Goal: Task Accomplishment & Management: Use online tool/utility

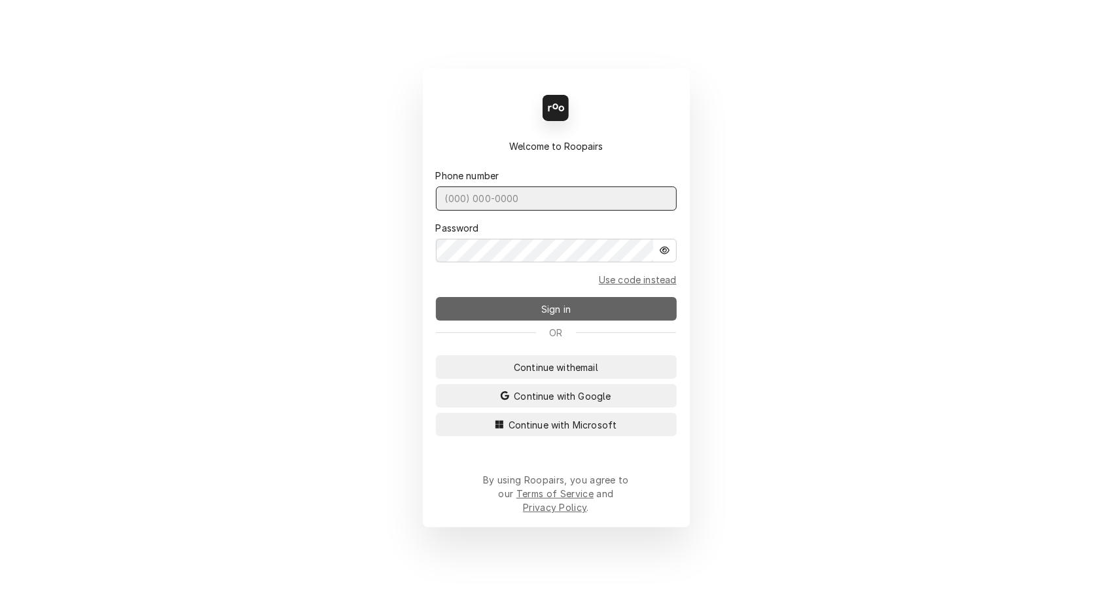
type input "[PHONE_NUMBER]"
click at [553, 314] on span "Sign in" at bounding box center [556, 309] width 35 height 14
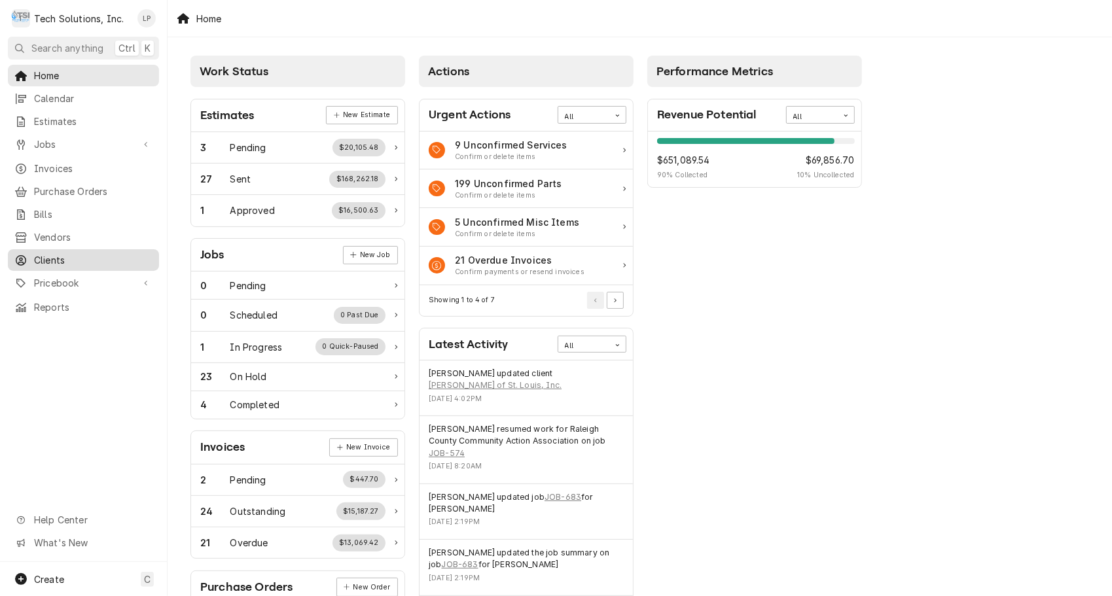
click at [46, 253] on span "Clients" at bounding box center [93, 260] width 118 height 14
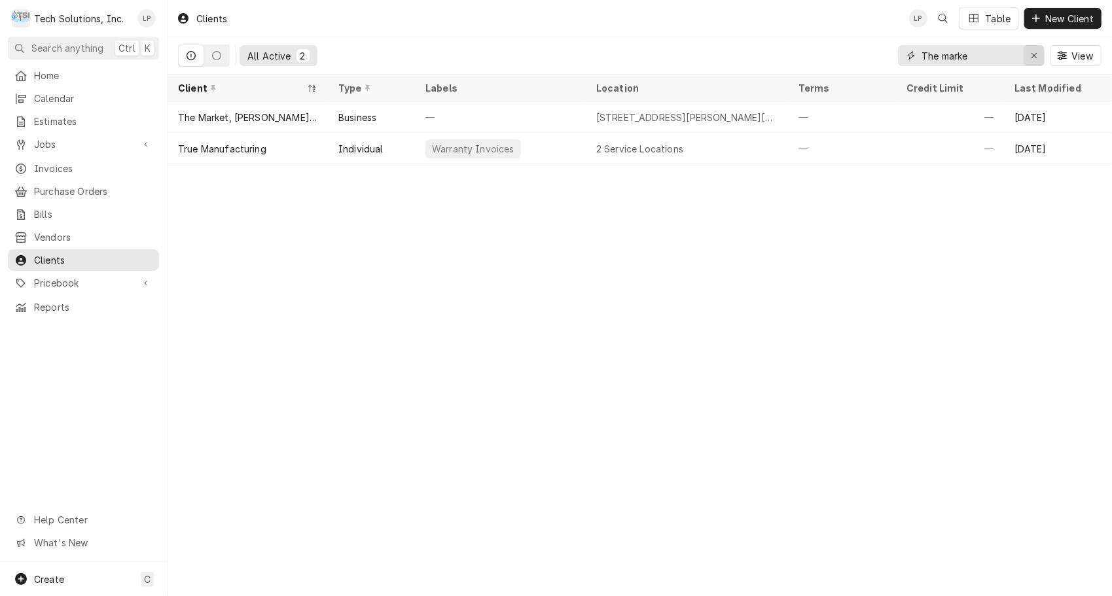
click at [1033, 57] on icon "Erase input" at bounding box center [1034, 55] width 7 height 9
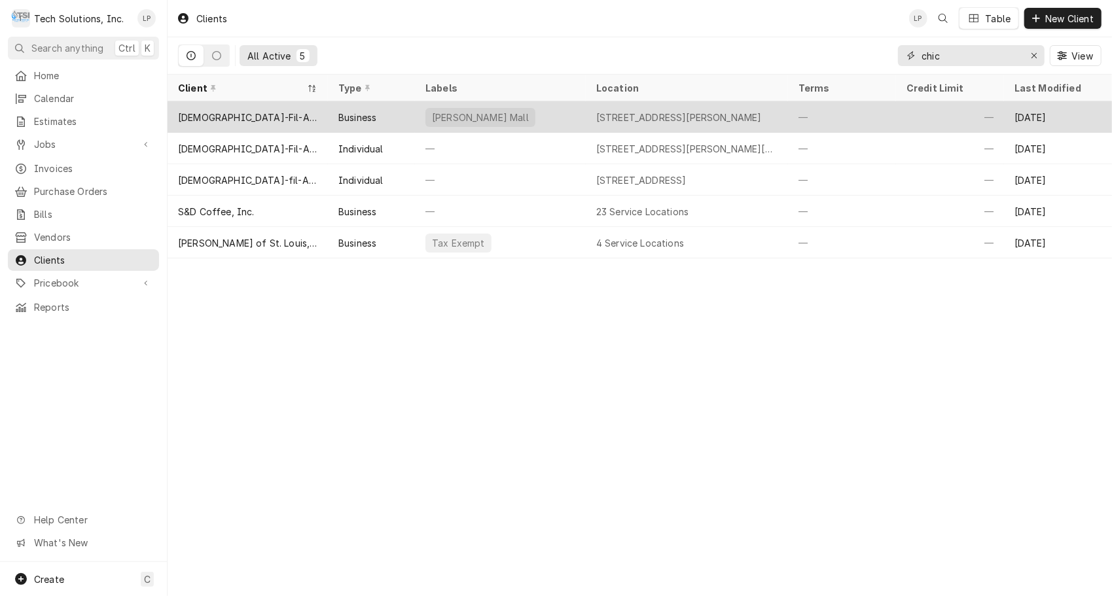
type input "chic"
click at [300, 116] on div "Chick-Fil-A - 00177 Bluefield Mercer Mall" at bounding box center [247, 118] width 139 height 14
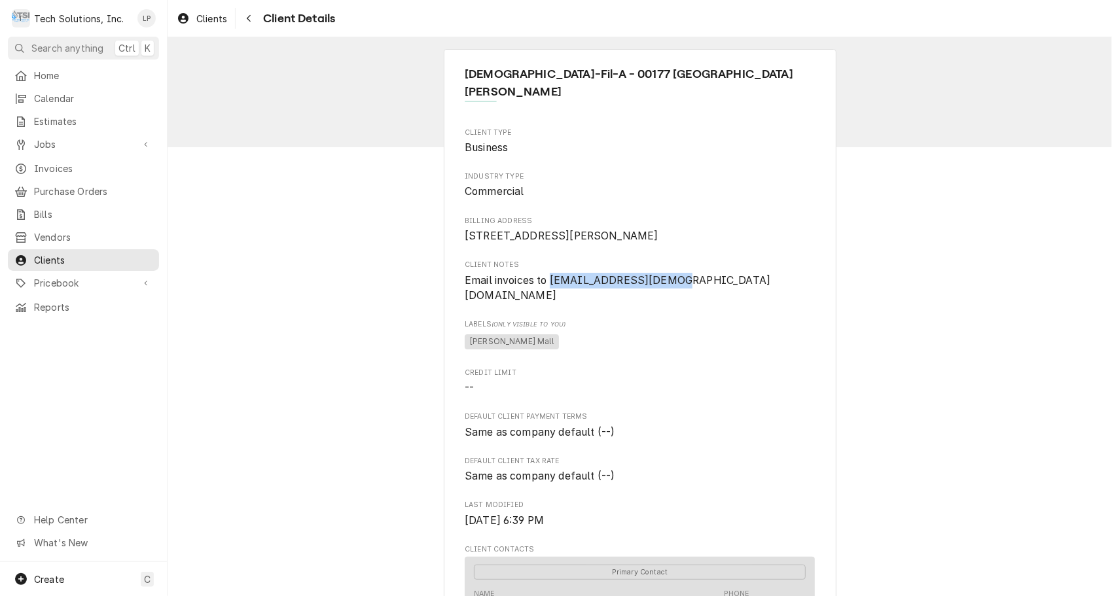
drag, startPoint x: 546, startPoint y: 274, endPoint x: 666, endPoint y: 282, distance: 120.7
click at [666, 282] on span "Email invoices to 00177@Chick-Fil-A.com" at bounding box center [640, 288] width 350 height 31
drag, startPoint x: 666, startPoint y: 282, endPoint x: 649, endPoint y: 278, distance: 18.1
copy span "00177@Chick-Fil-A.com"
click at [716, 228] on span "261 Mercer Mall Rd Bluefield, WV 24701" at bounding box center [640, 236] width 350 height 16
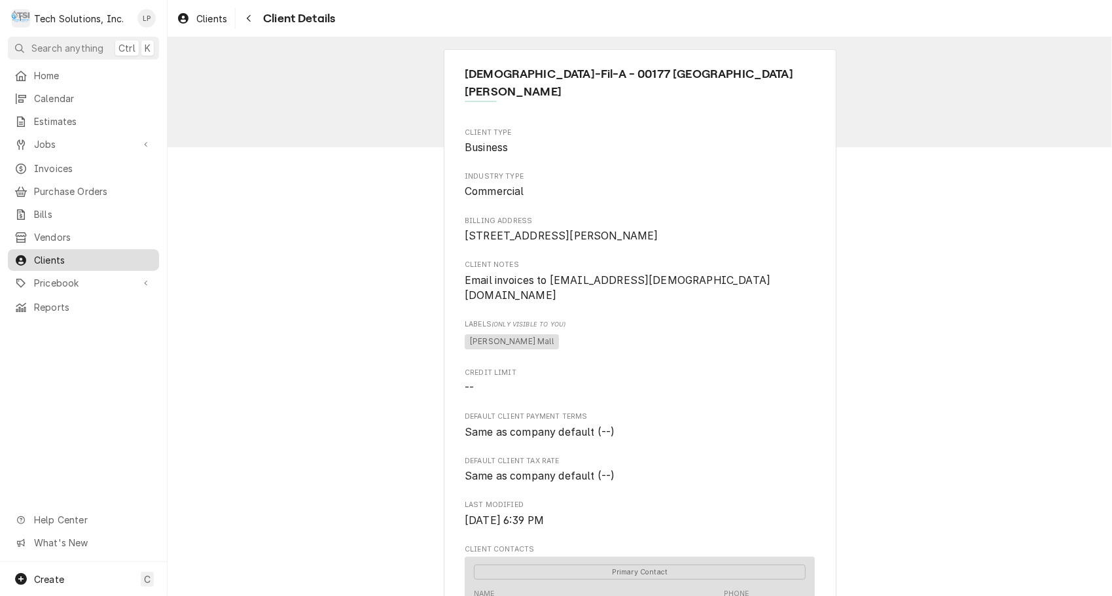
click at [56, 257] on span "Clients" at bounding box center [93, 260] width 118 height 14
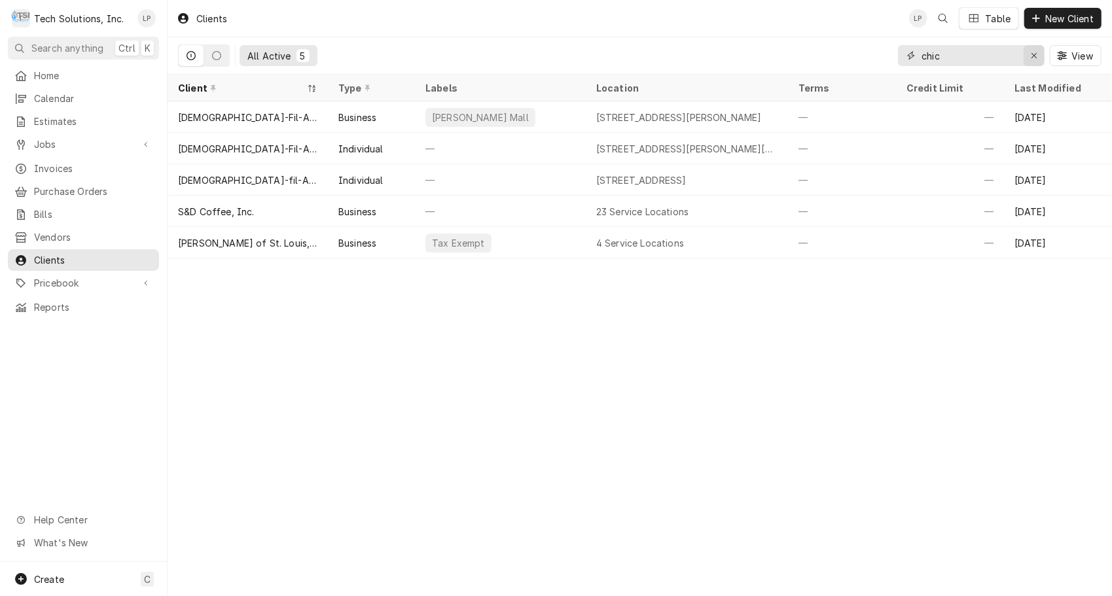
click at [1033, 59] on icon "Erase input" at bounding box center [1034, 55] width 7 height 9
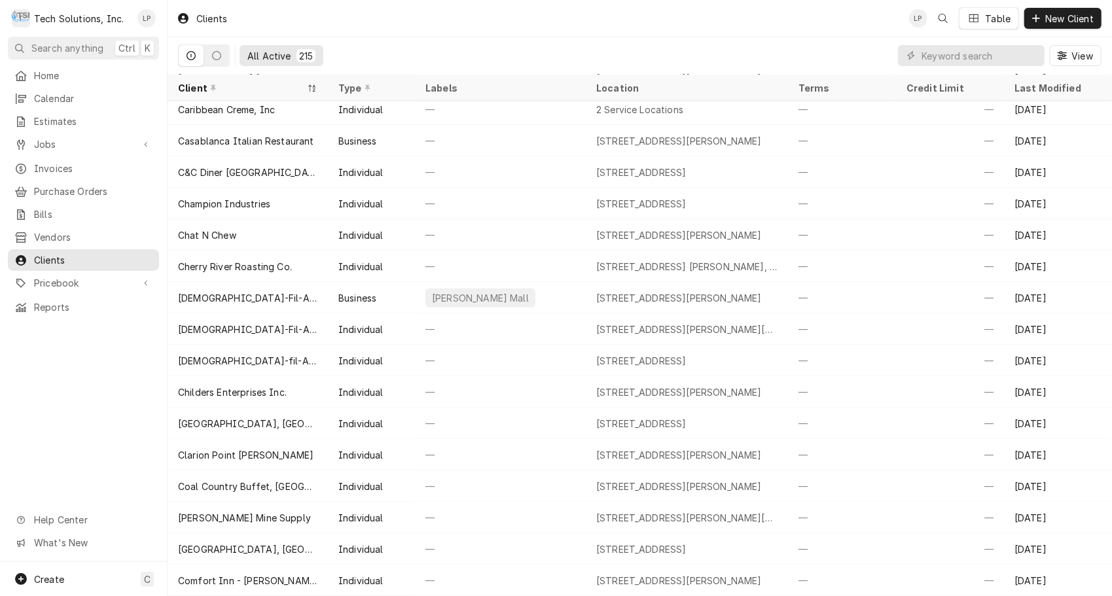
scroll to position [669, 0]
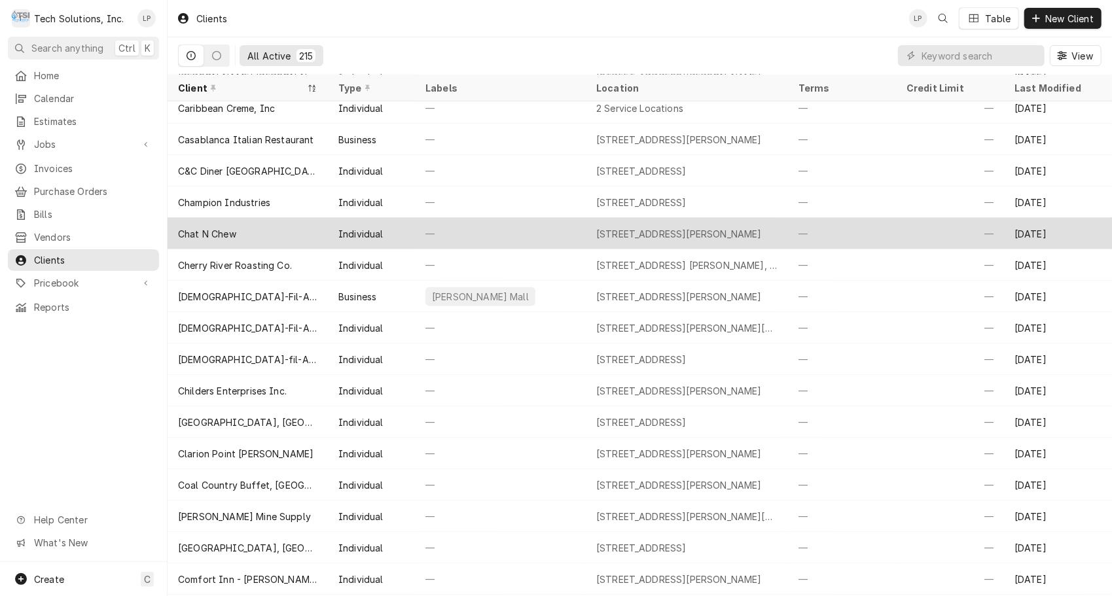
click at [219, 223] on div "Chat N Chew" at bounding box center [248, 233] width 160 height 31
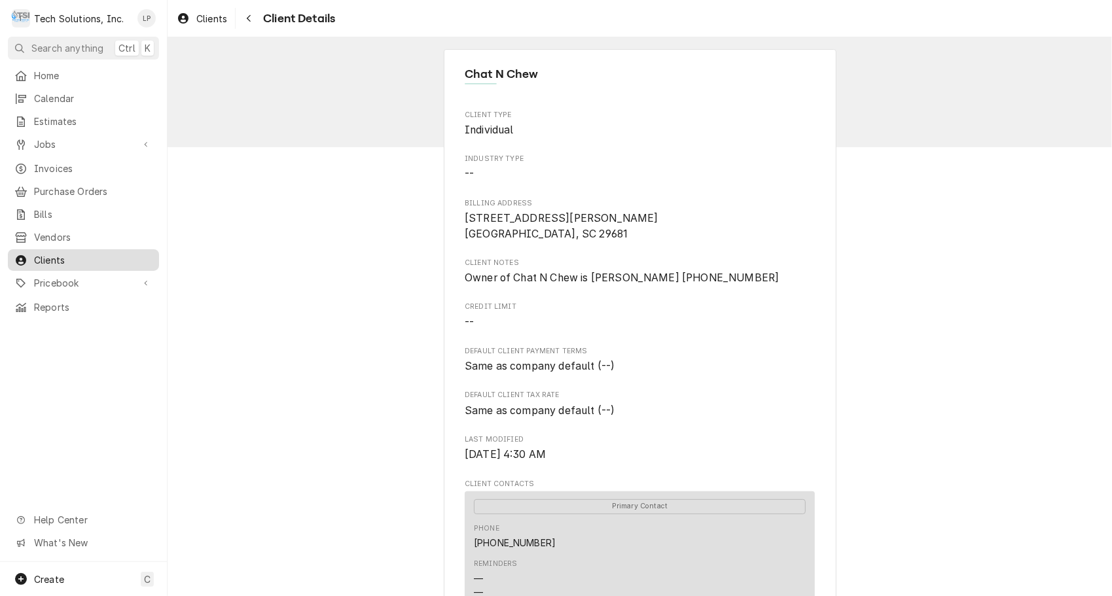
click at [59, 253] on span "Clients" at bounding box center [93, 260] width 118 height 14
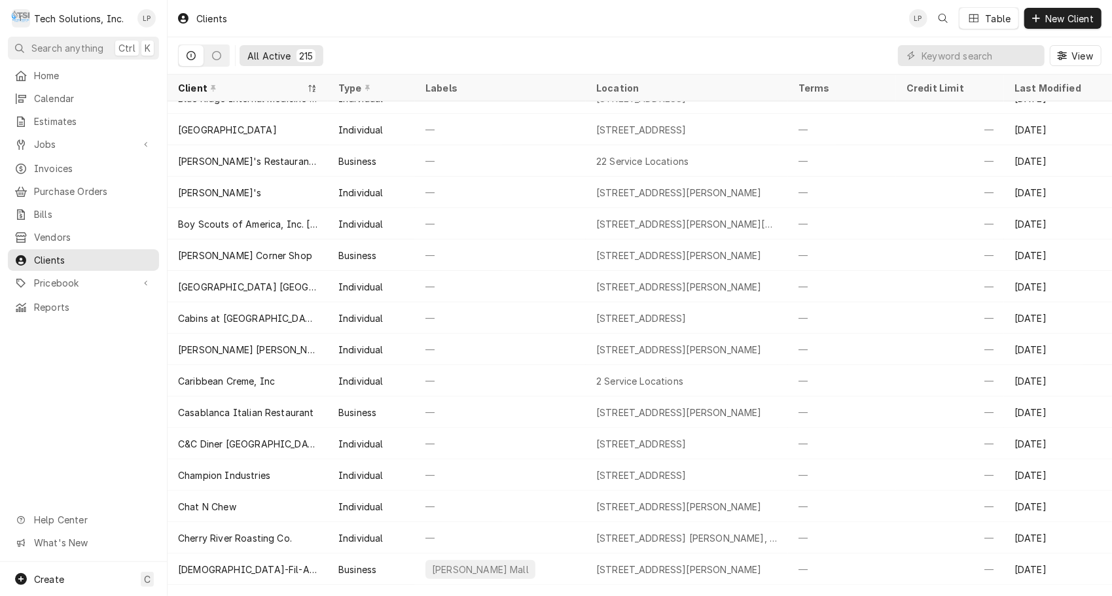
scroll to position [409, 0]
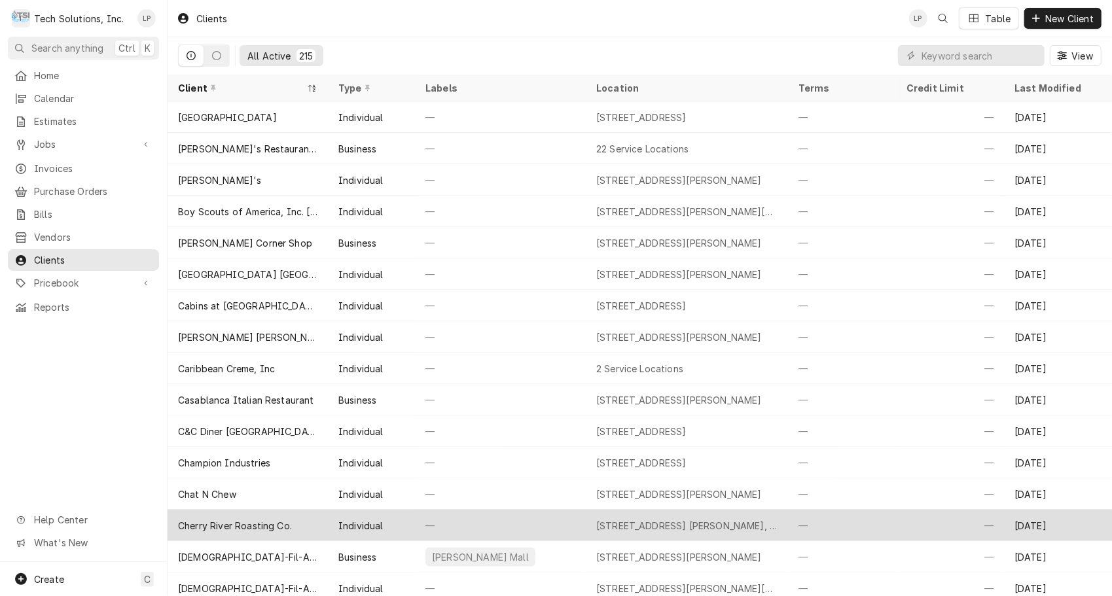
click at [259, 520] on div "Cherry River Roasting Co." at bounding box center [235, 526] width 114 height 14
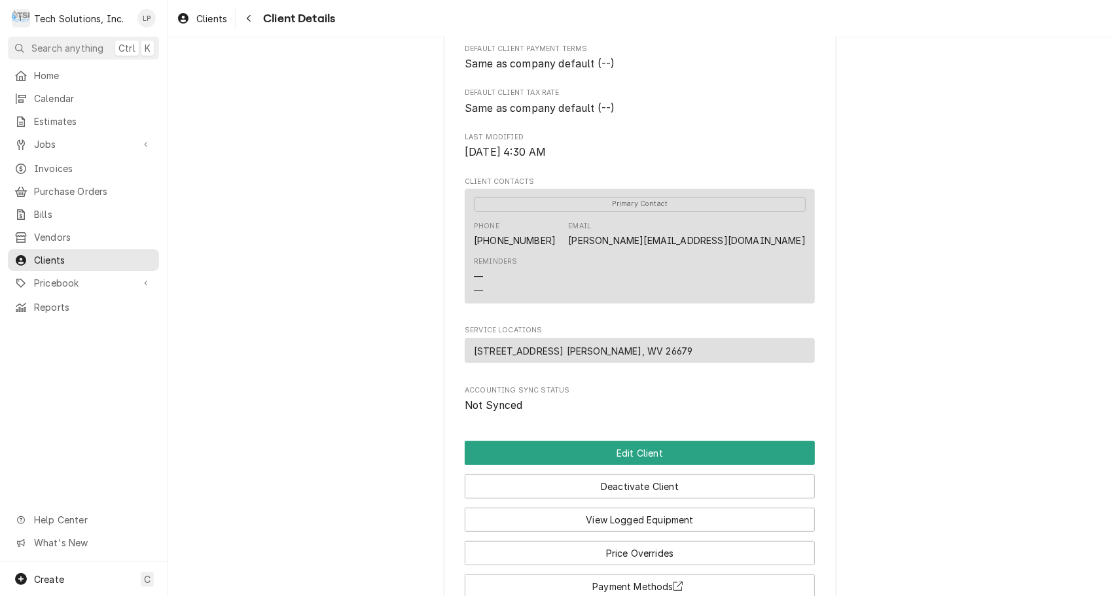
scroll to position [310, 0]
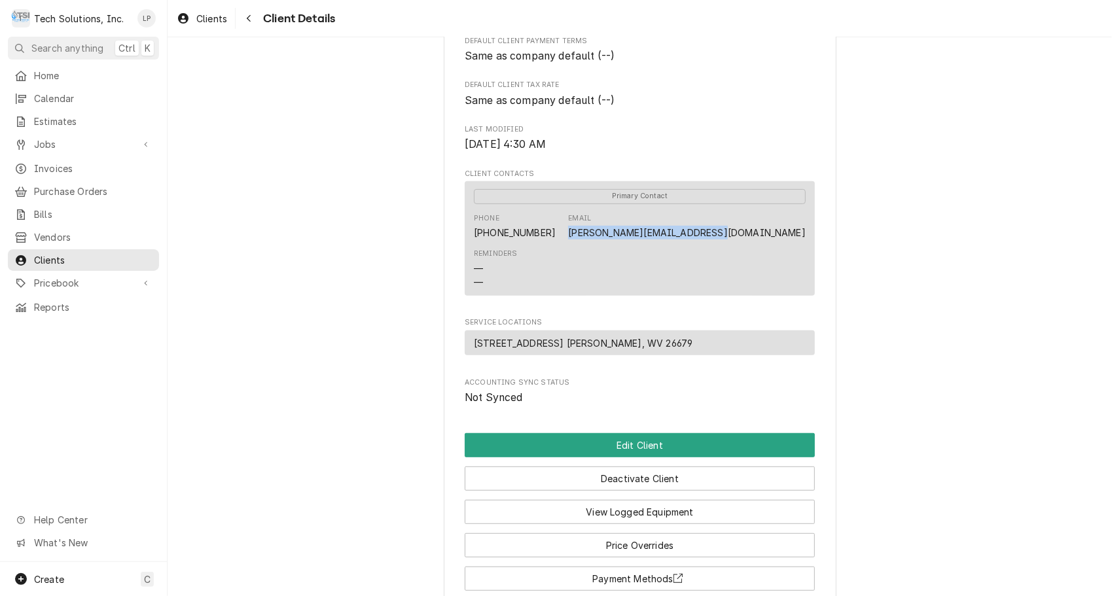
drag, startPoint x: 657, startPoint y: 230, endPoint x: 799, endPoint y: 237, distance: 142.9
click at [799, 237] on div "Phone (681) 208-2911 Email Jake@CherryRiverRoasting.com" at bounding box center [640, 226] width 332 height 35
drag, startPoint x: 799, startPoint y: 237, endPoint x: 784, endPoint y: 230, distance: 16.4
copy link "Jake@CherryRiverRoasting.com"
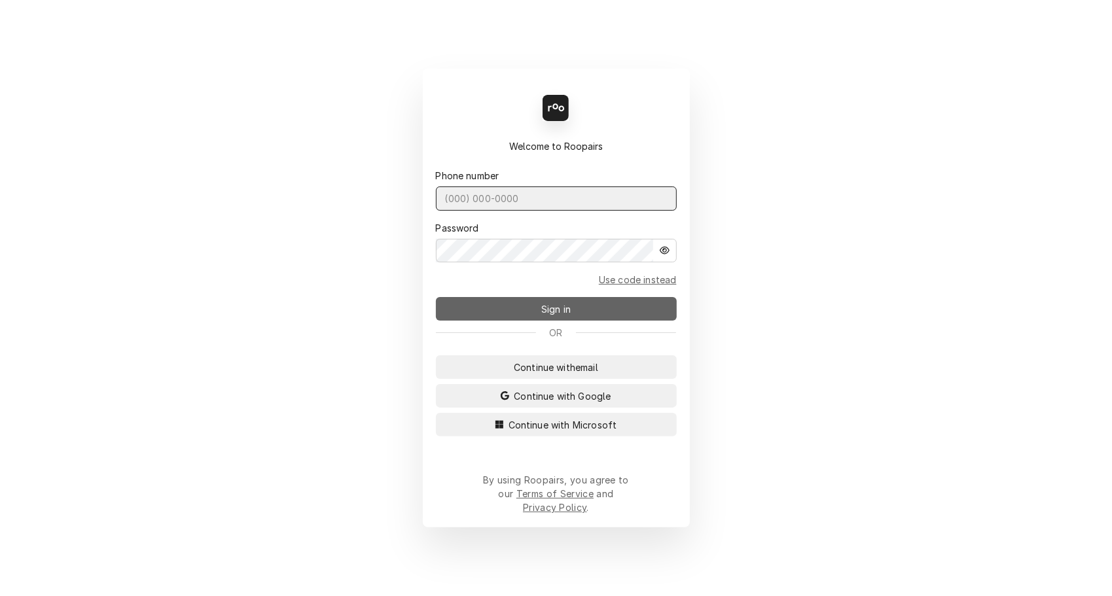
type input "[PHONE_NUMBER]"
click at [549, 313] on span "Sign in" at bounding box center [556, 309] width 35 height 14
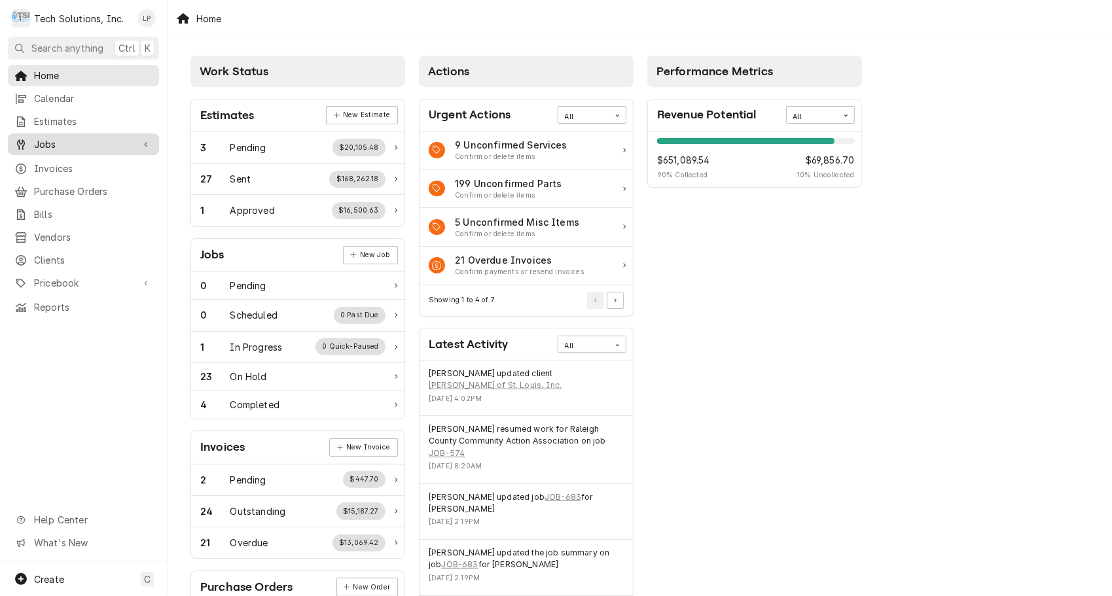
click at [52, 141] on span "Jobs" at bounding box center [83, 144] width 99 height 14
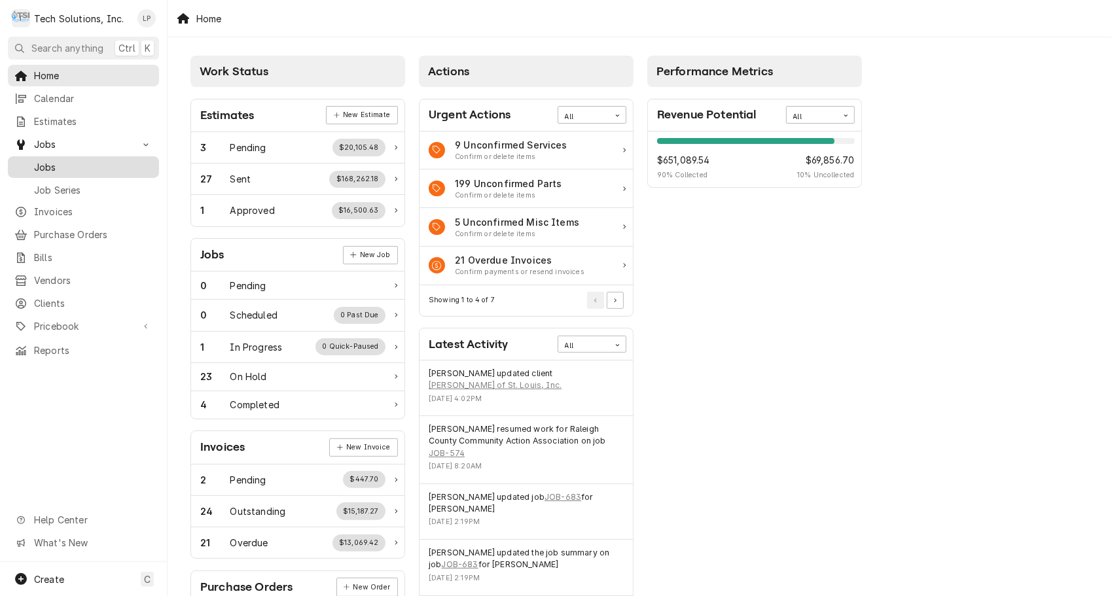
click at [51, 166] on span "Jobs" at bounding box center [93, 167] width 118 height 14
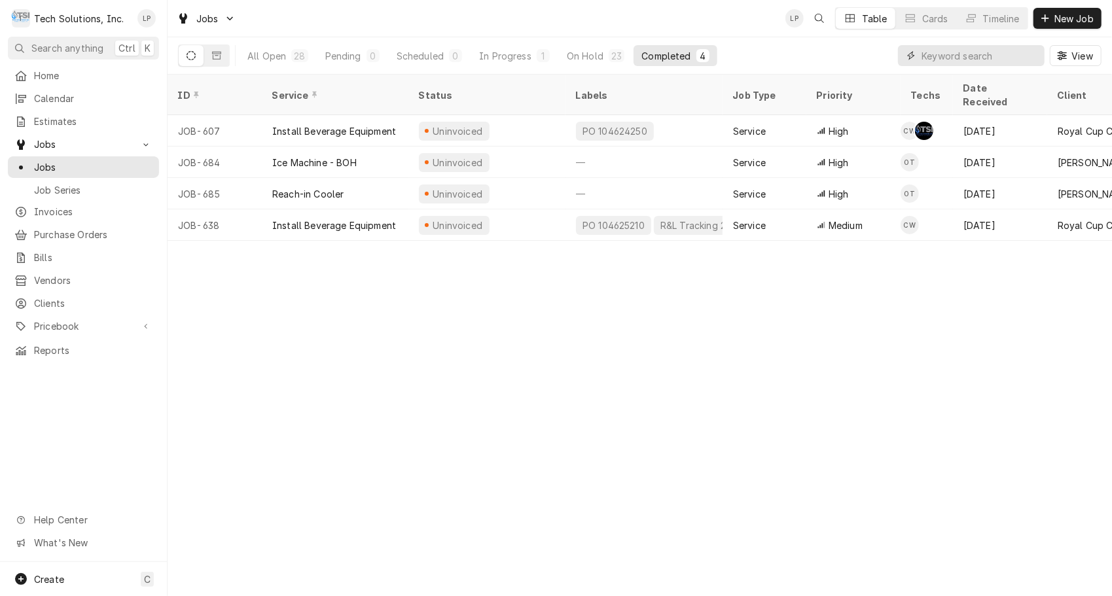
click at [957, 54] on input "Dynamic Content Wrapper" at bounding box center [980, 55] width 117 height 21
click at [589, 55] on div "On Hold" at bounding box center [585, 56] width 37 height 14
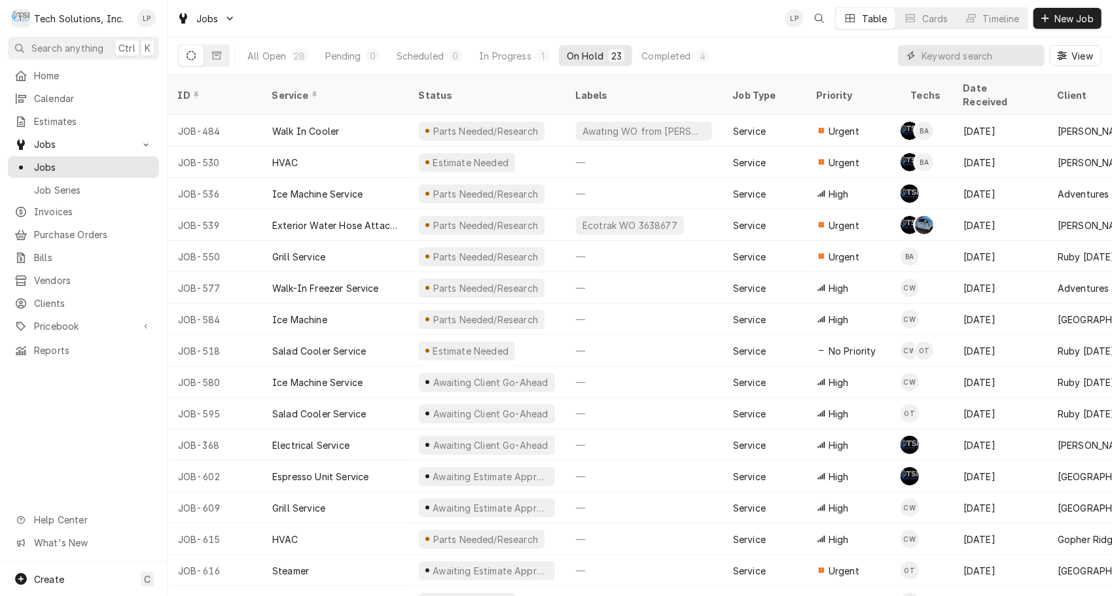
click at [961, 55] on input "Dynamic Content Wrapper" at bounding box center [980, 55] width 117 height 21
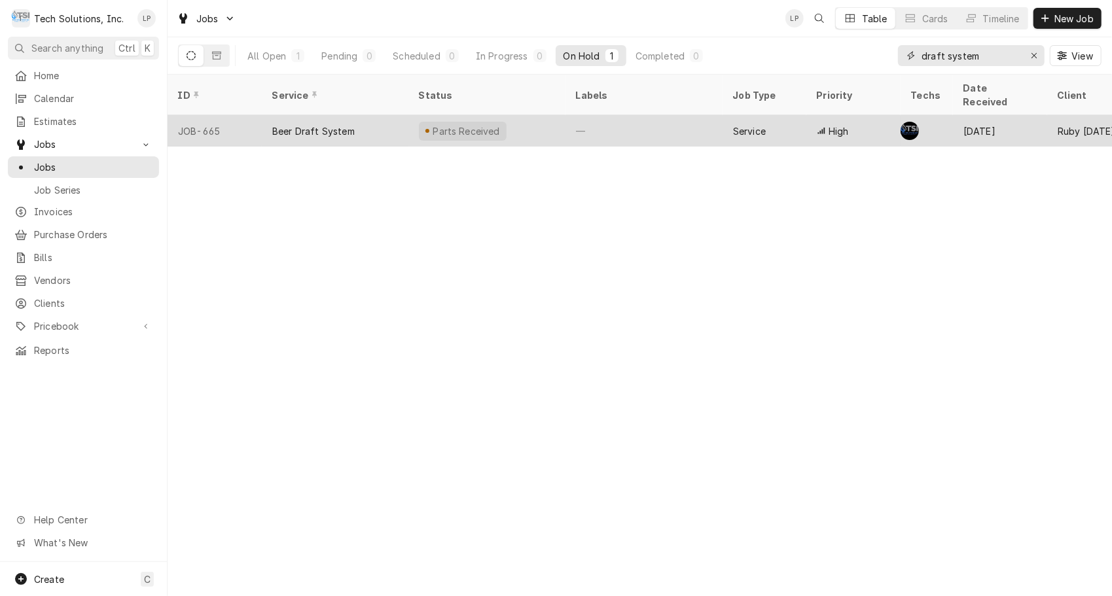
type input "draft system"
click at [647, 115] on div "—" at bounding box center [644, 130] width 157 height 31
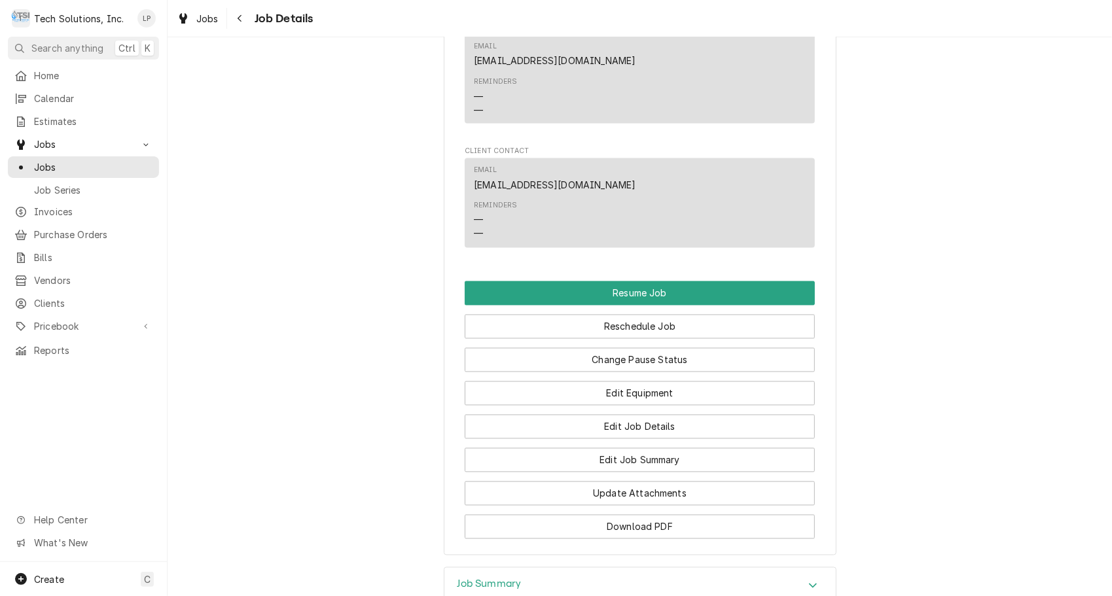
scroll to position [1642, 0]
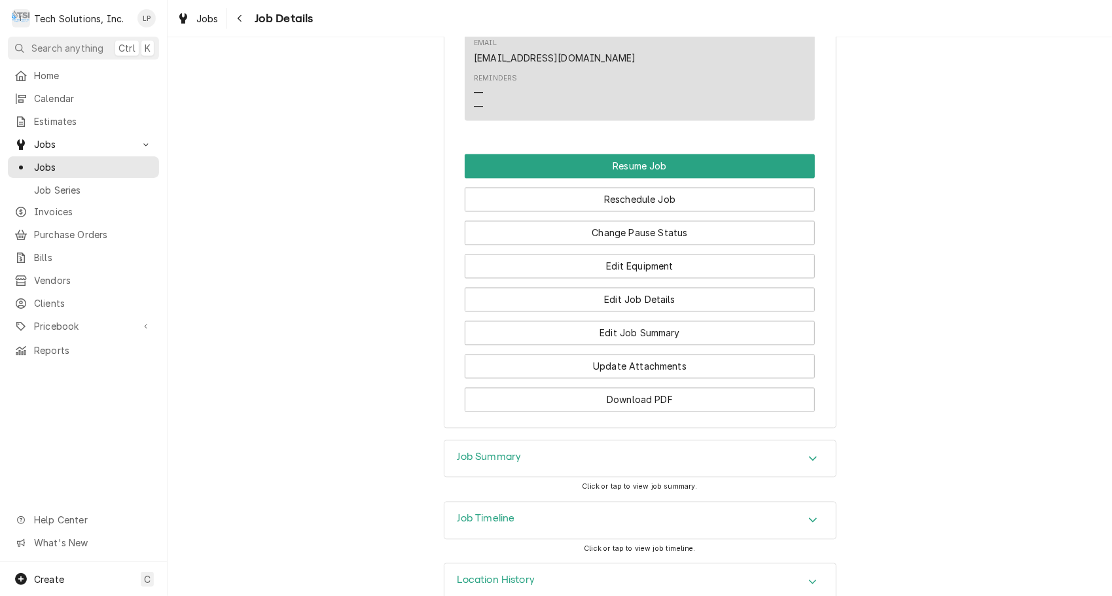
click at [809, 515] on icon "Accordion Header" at bounding box center [813, 520] width 9 height 10
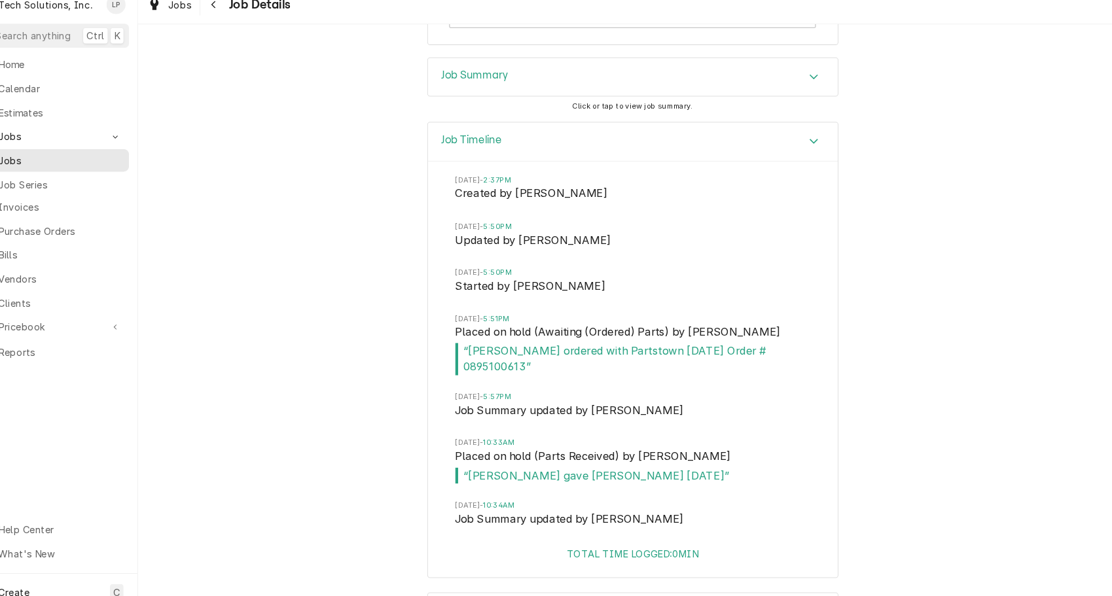
scroll to position [2011, 0]
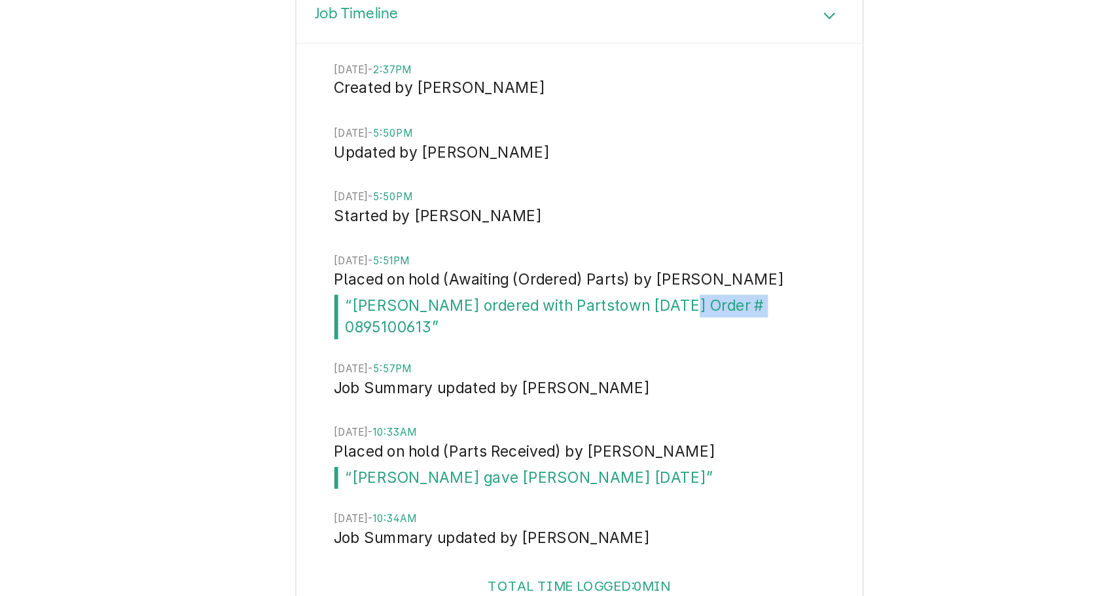
drag, startPoint x: 693, startPoint y: 323, endPoint x: 751, endPoint y: 327, distance: 58.4
click at [751, 344] on span "“ Joe ordered with Partstown 9/8/25 Order # 0895100613 ”" at bounding box center [640, 359] width 339 height 31
drag, startPoint x: 751, startPoint y: 327, endPoint x: 739, endPoint y: 323, distance: 12.2
copy span "0895100613"
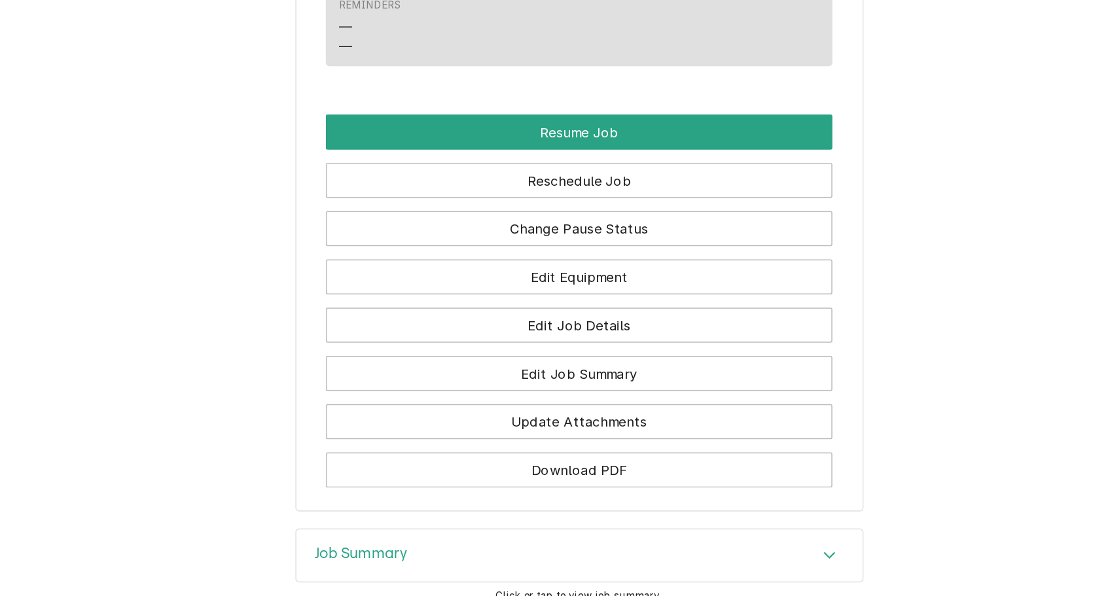
scroll to position [1579, 0]
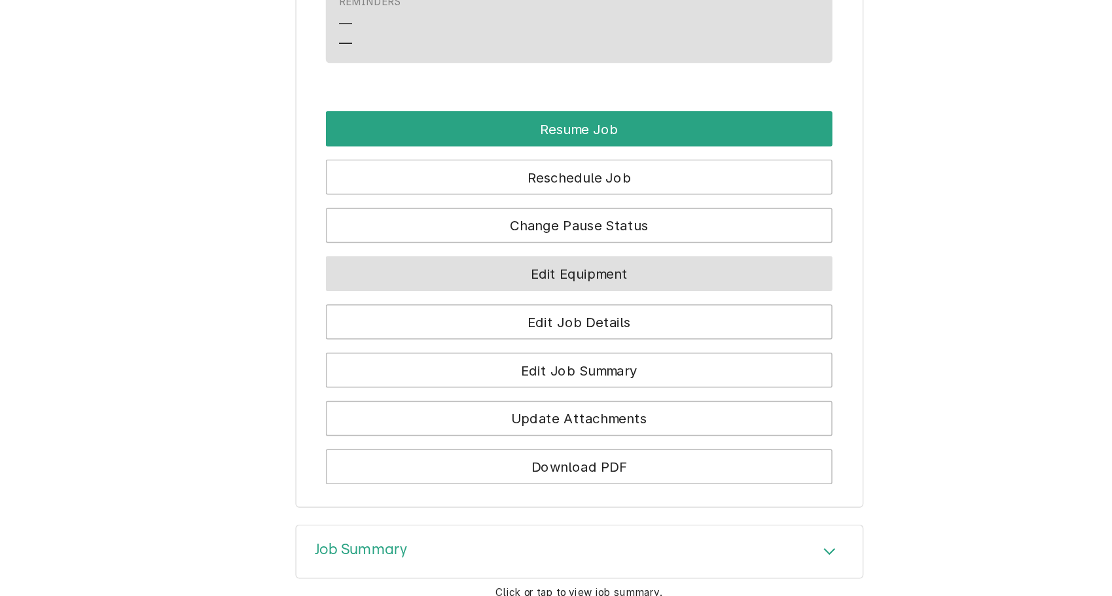
click at [544, 318] on button "Edit Equipment" at bounding box center [640, 330] width 350 height 24
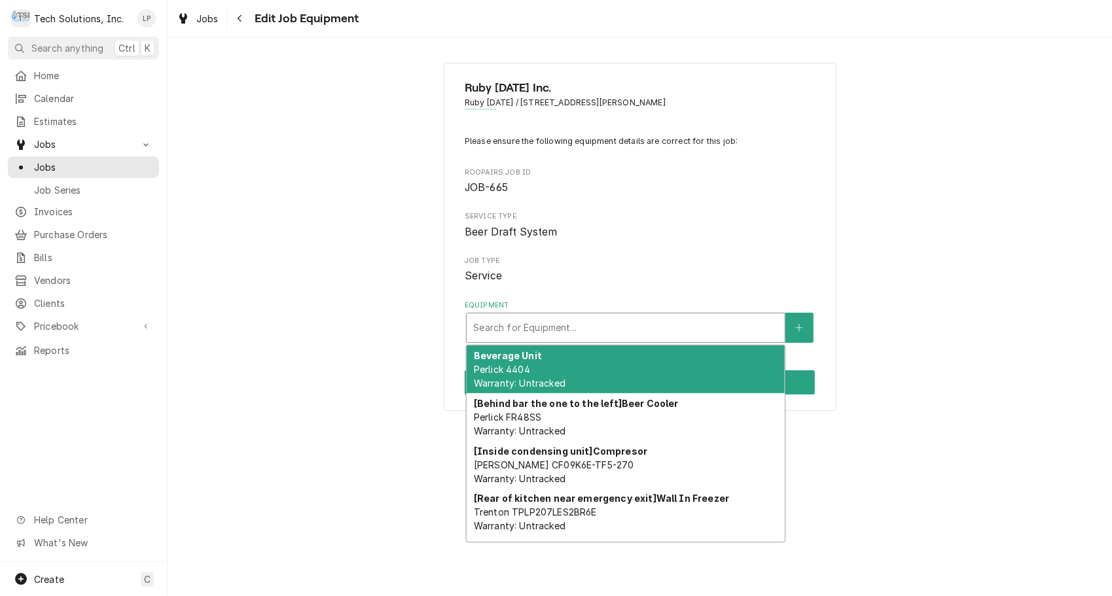
click at [639, 319] on div "Equipment" at bounding box center [625, 328] width 305 height 24
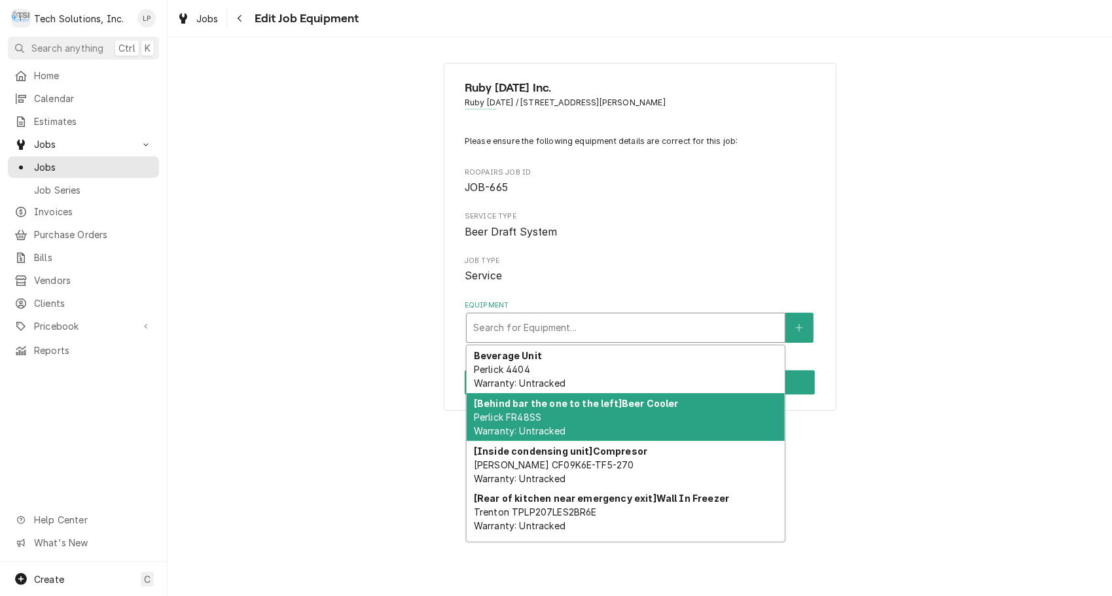
click at [668, 415] on div "[Behind bar the one to the left] Beer Cooler Perlick FR48SS Warranty: Untracked" at bounding box center [626, 417] width 318 height 48
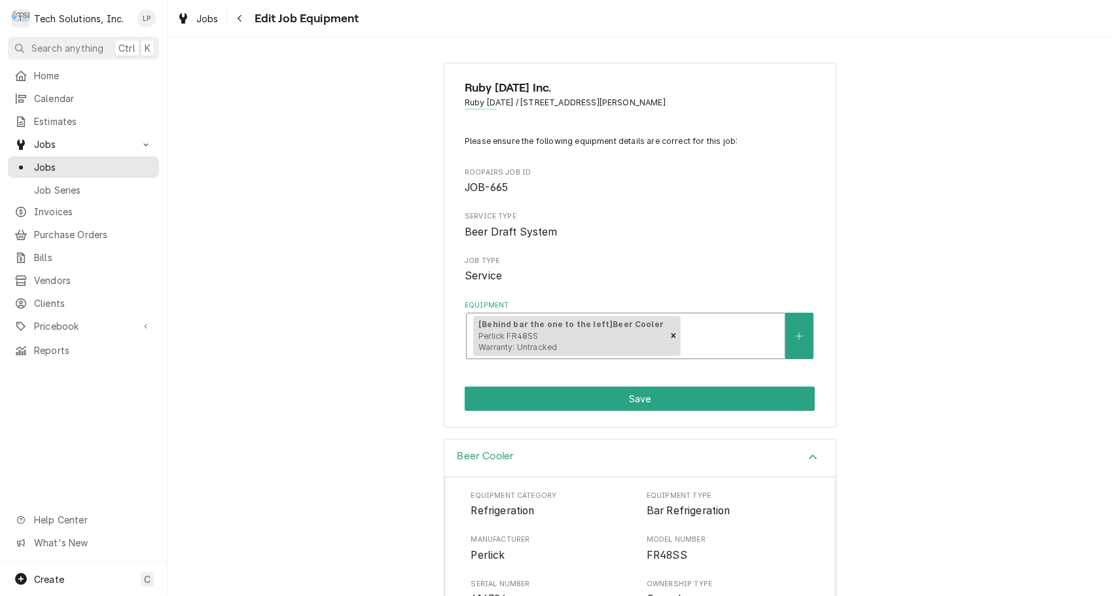
click at [968, 270] on div "Ruby Tuesday Inc. Ruby Tuesday / 151 Coleman Drive, Lewisburg, WV 24901 Please …" at bounding box center [640, 245] width 945 height 388
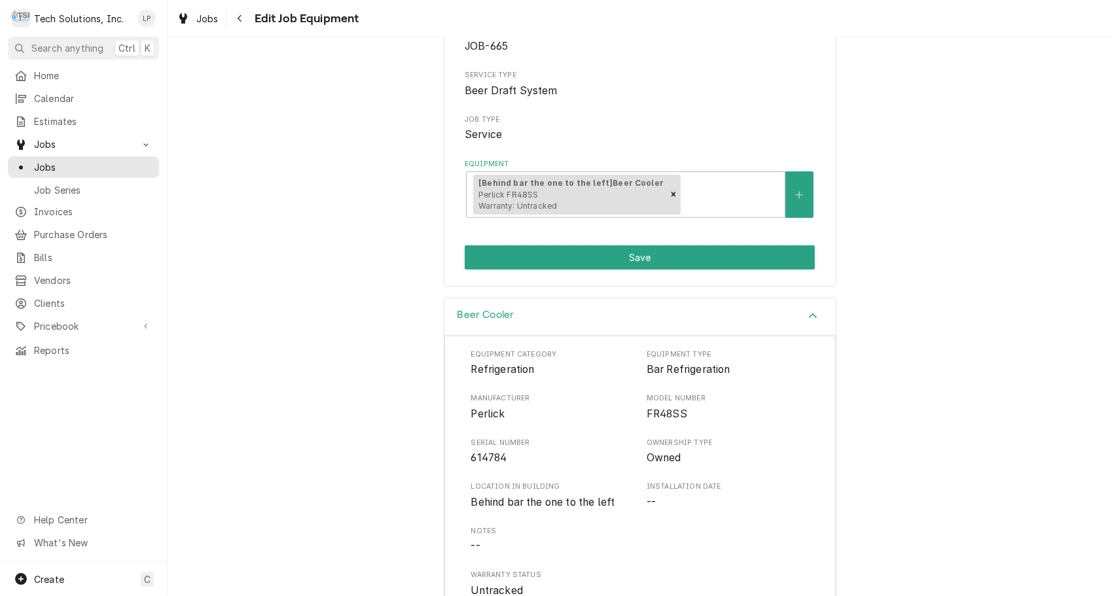
scroll to position [228, 0]
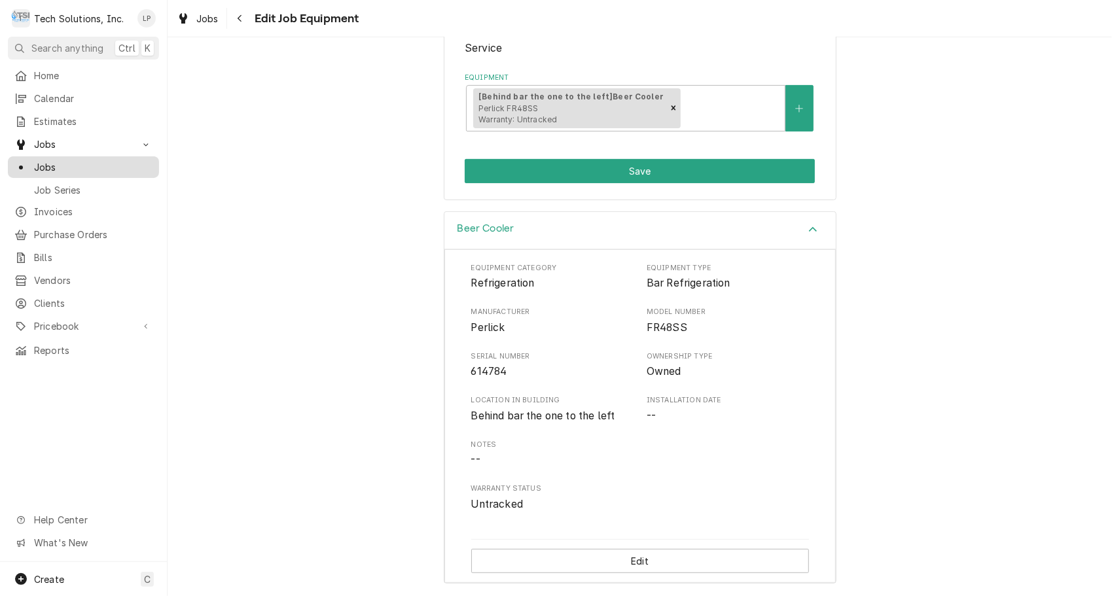
click at [37, 160] on span "Jobs" at bounding box center [93, 167] width 118 height 14
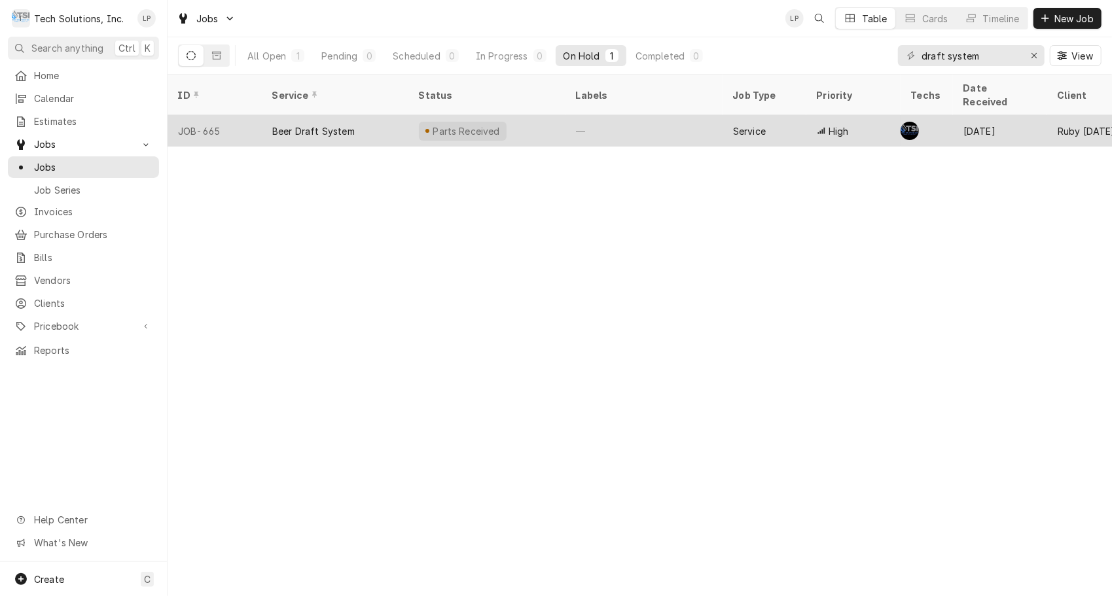
click at [477, 124] on div "Parts Received" at bounding box center [466, 131] width 70 height 14
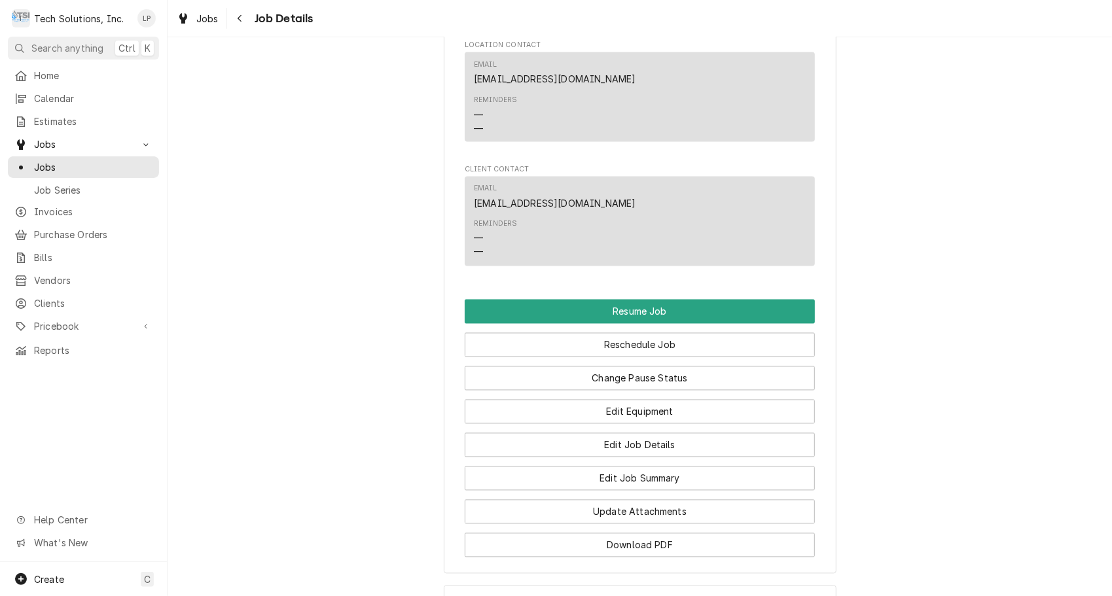
scroll to position [1595, 0]
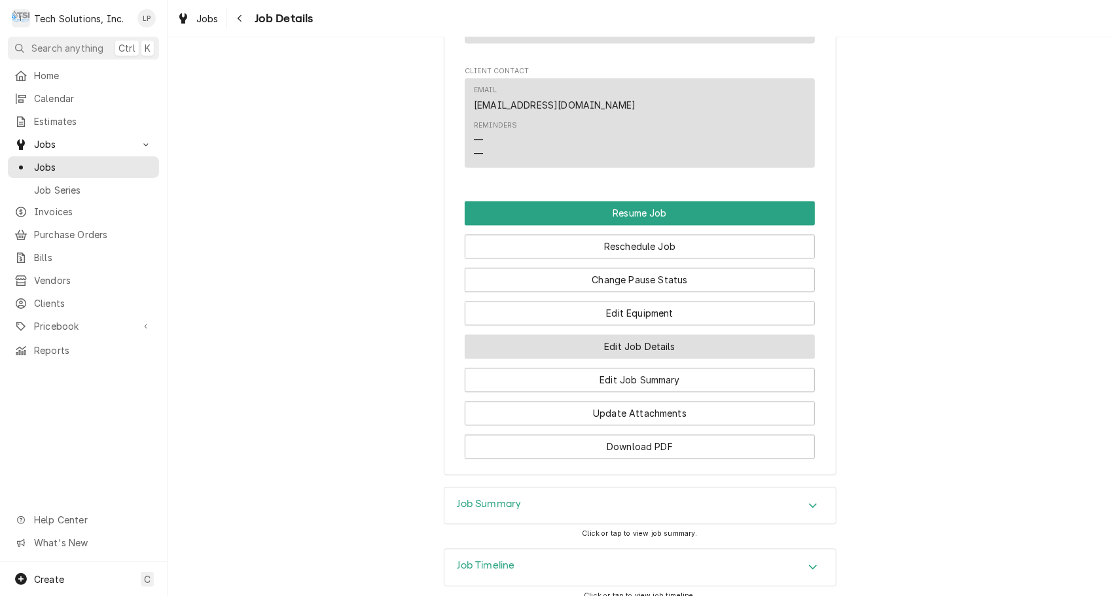
click at [679, 335] on button "Edit Job Details" at bounding box center [640, 347] width 350 height 24
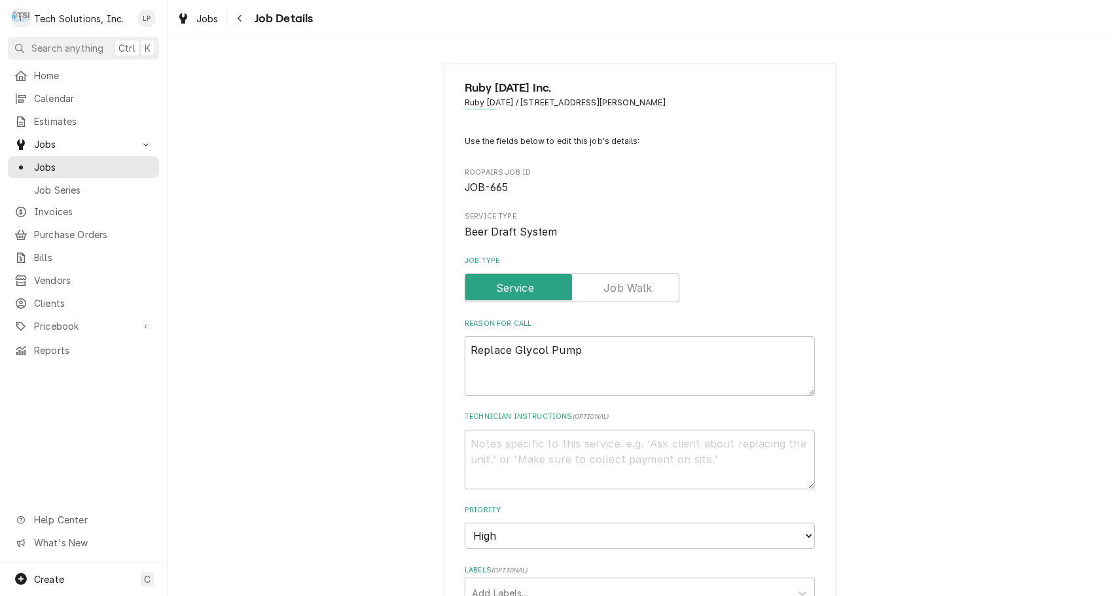
type textarea "x"
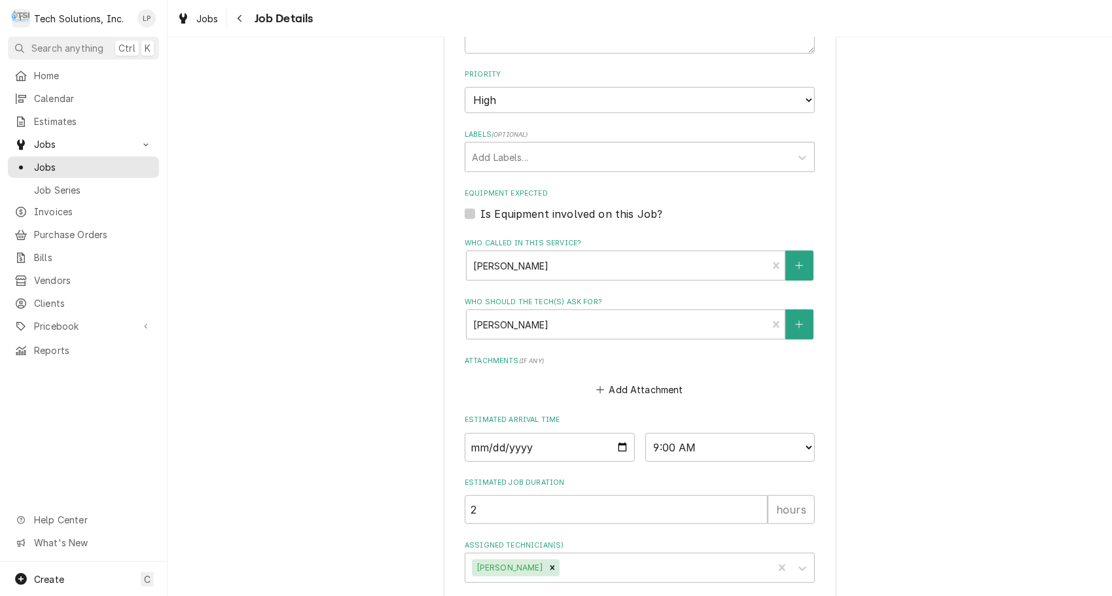
scroll to position [503, 0]
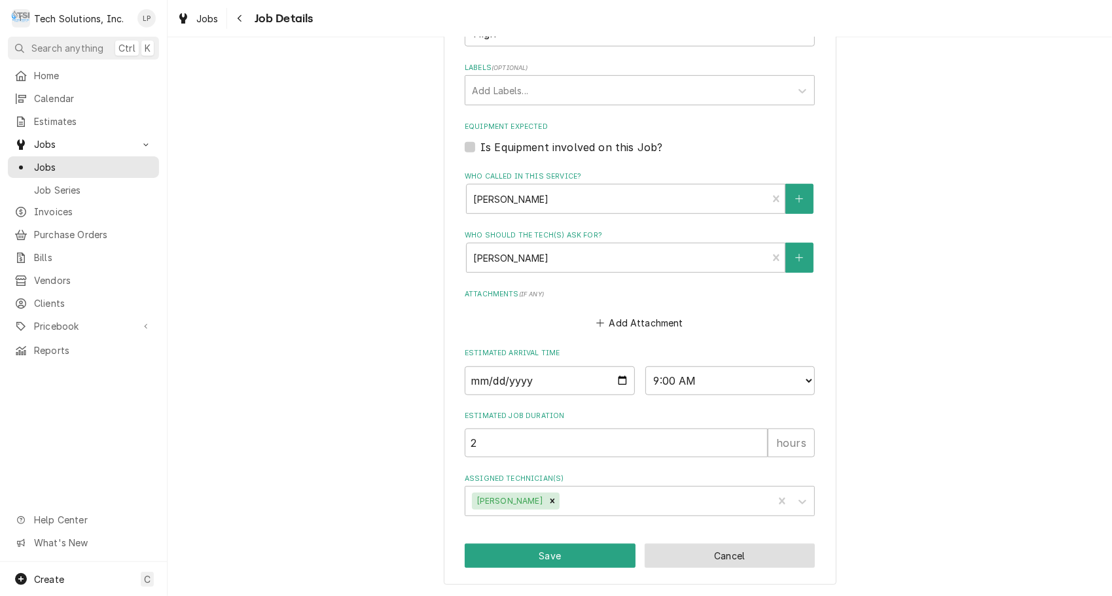
click at [718, 558] on button "Cancel" at bounding box center [730, 556] width 171 height 24
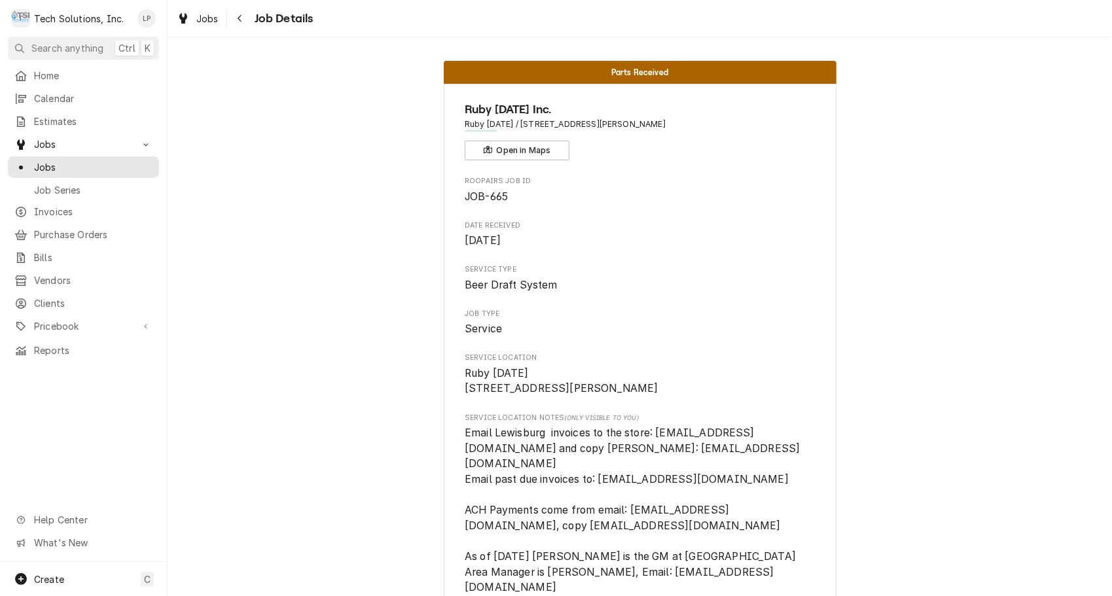
click at [718, 558] on span "Email Lewisburg invoices to the store: [EMAIL_ADDRESS][DOMAIN_NAME] and copy [P…" at bounding box center [640, 565] width 350 height 278
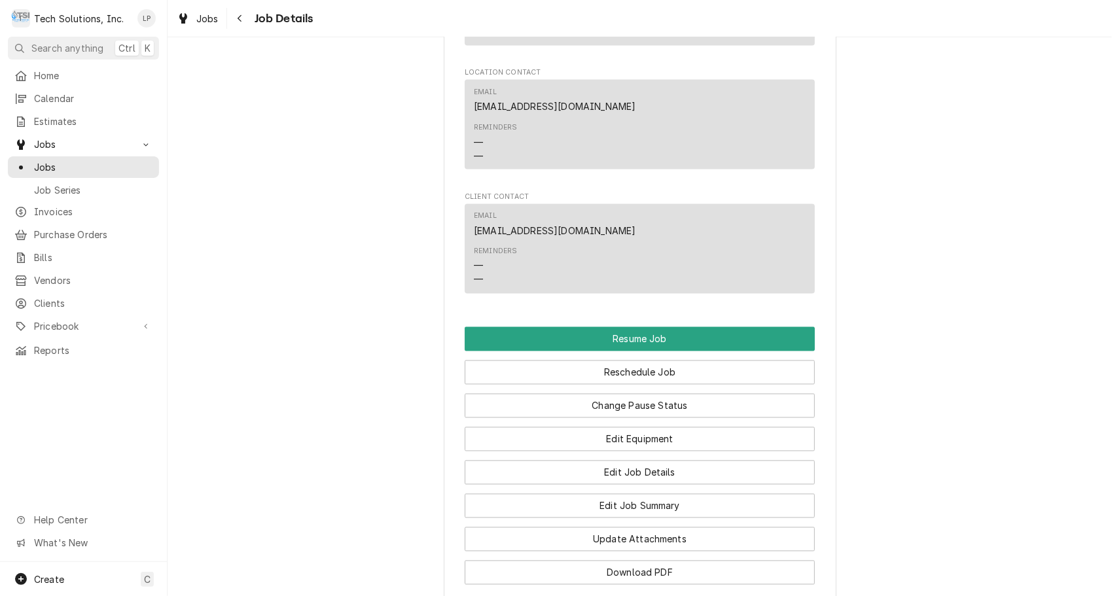
scroll to position [1642, 0]
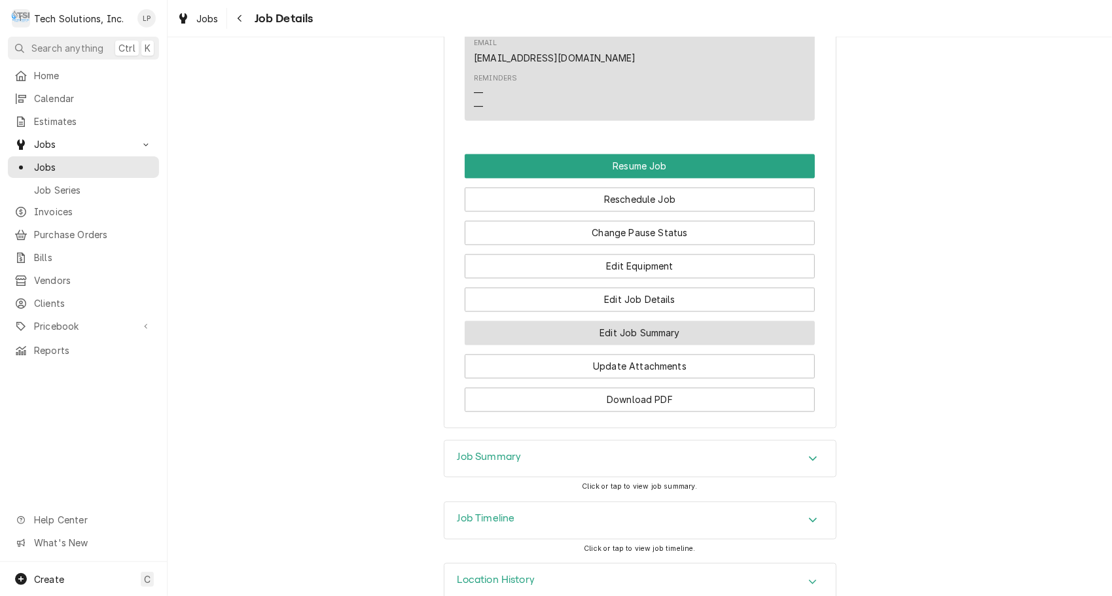
click at [660, 321] on button "Edit Job Summary" at bounding box center [640, 333] width 350 height 24
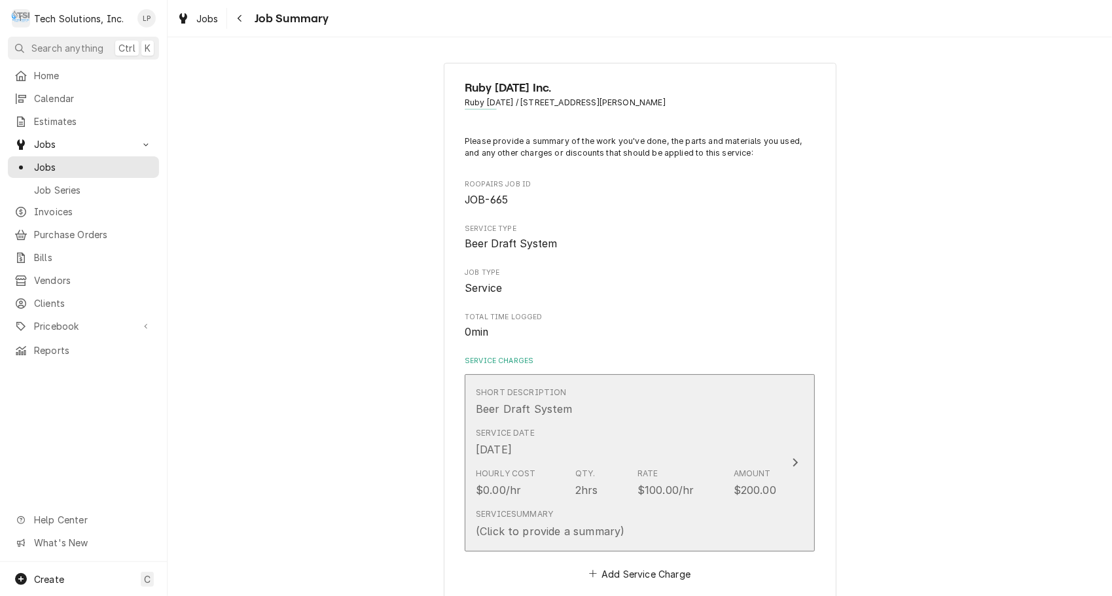
click at [793, 460] on icon "Update Line Item" at bounding box center [795, 463] width 5 height 9
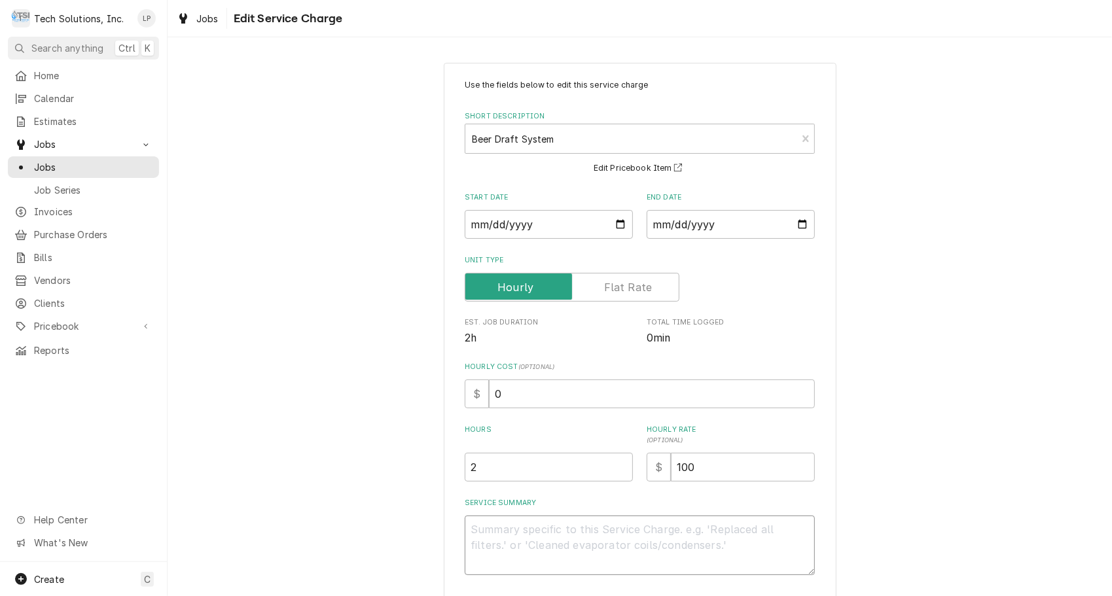
click at [562, 531] on textarea "Service Summary" at bounding box center [640, 546] width 350 height 60
type textarea "x"
type textarea "L"
type textarea "x"
type textarea "Li"
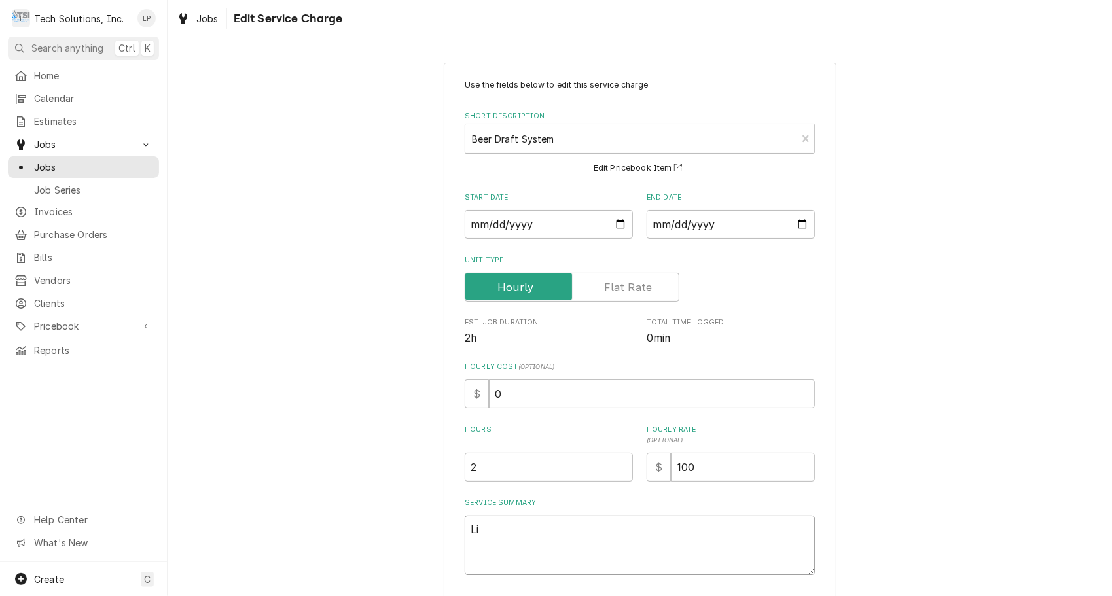
type textarea "x"
type textarea "Lis"
type textarea "x"
type textarea "[PERSON_NAME]"
type textarea "x"
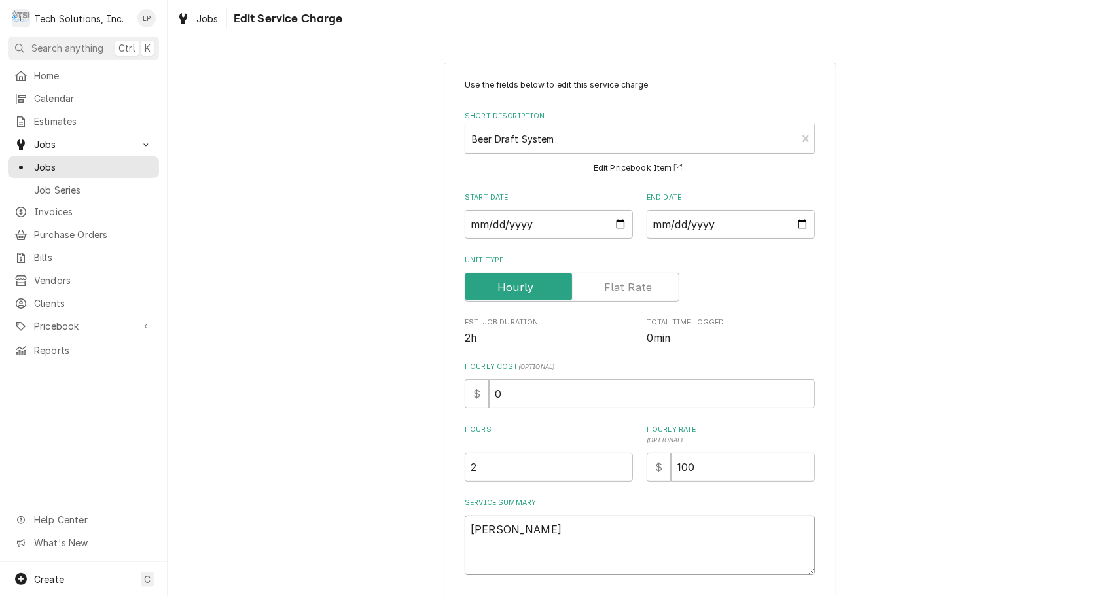
type textarea "[PERSON_NAME]"
type textarea "x"
type textarea "[PERSON_NAME]"
type textarea "x"
type textarea "[PERSON_NAME]"
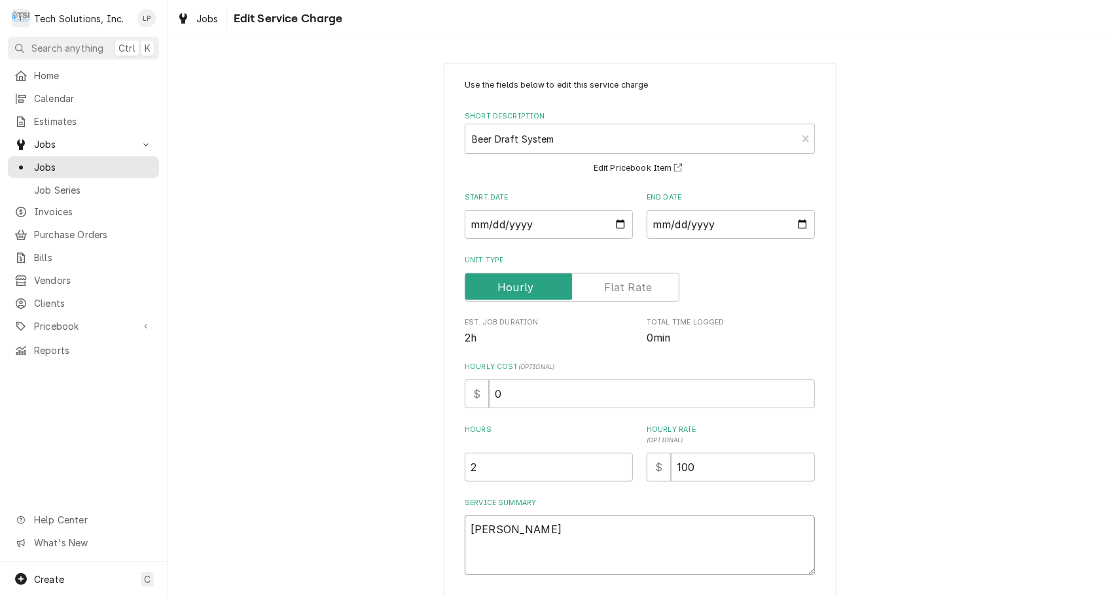
type textarea "x"
type textarea "[PERSON_NAME] gave"
type textarea "x"
type textarea "[PERSON_NAME] gave"
type textarea "x"
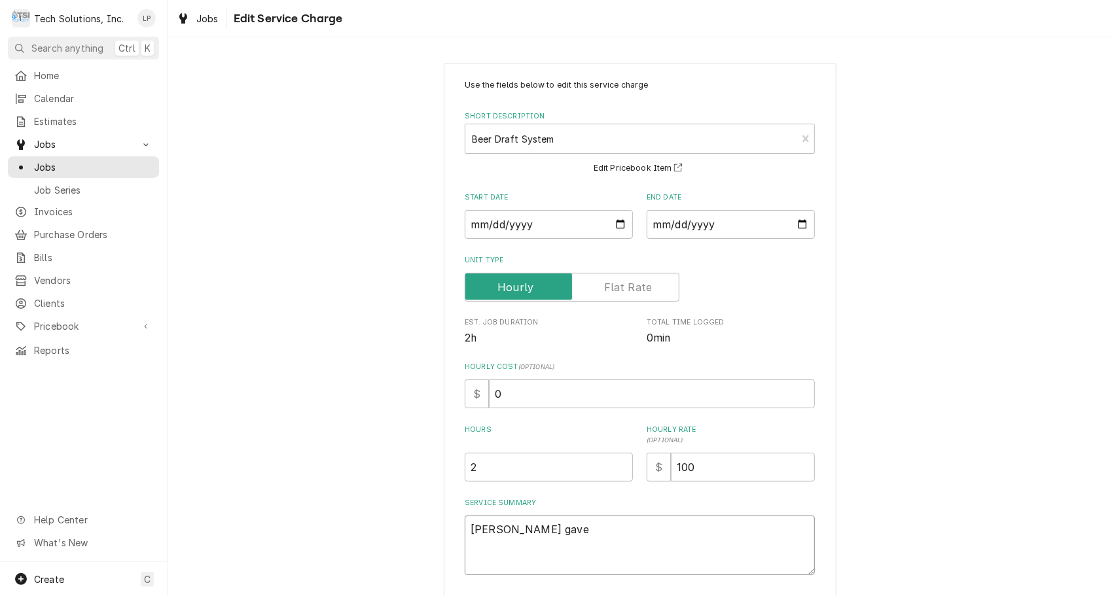
type textarea "[PERSON_NAME] gave P"
type textarea "x"
type textarea "[PERSON_NAME] gave Pu"
type textarea "x"
type textarea "[PERSON_NAME] gave Pum"
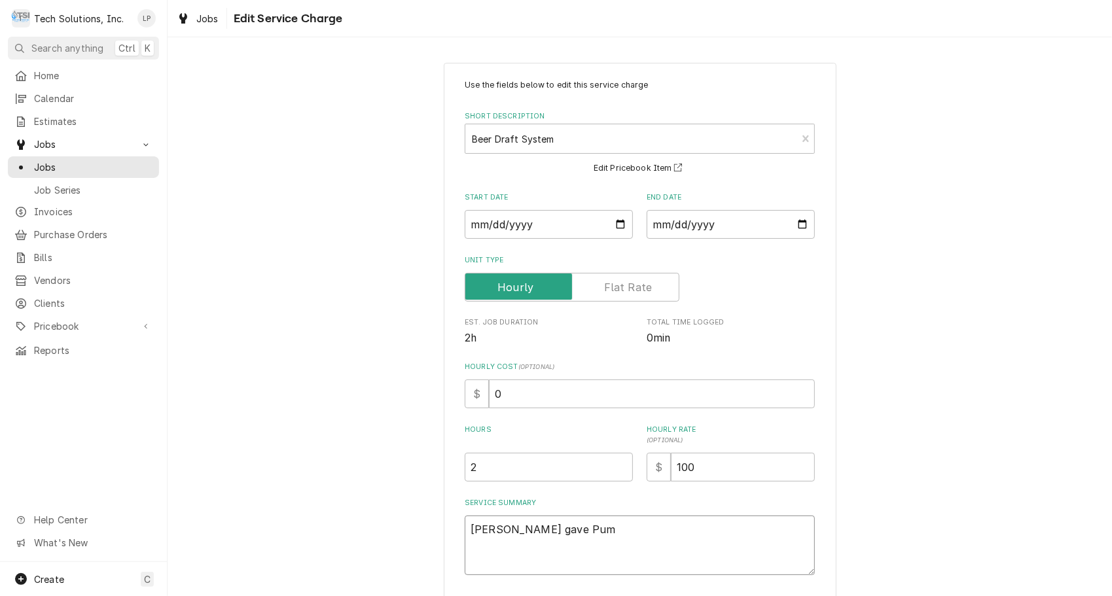
type textarea "x"
type textarea "[PERSON_NAME] gave Pump"
type textarea "x"
type textarea "[PERSON_NAME] gave Pump"
type textarea "x"
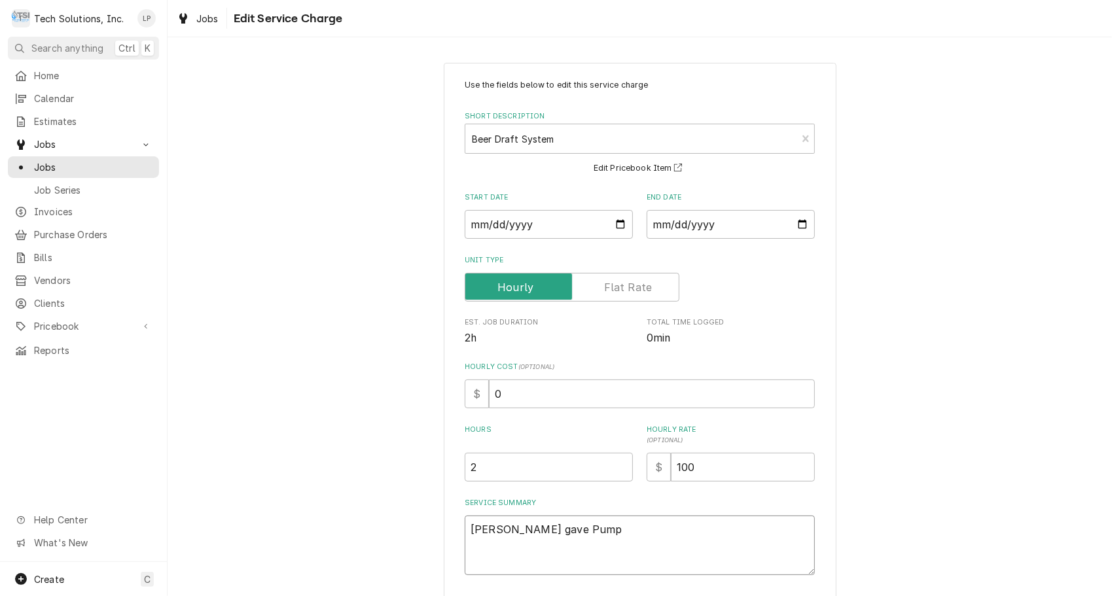
type textarea "[PERSON_NAME] gave Pump t"
type textarea "x"
type textarea "[PERSON_NAME] gave Pump to"
type textarea "x"
type textarea "[PERSON_NAME] gave Pump to"
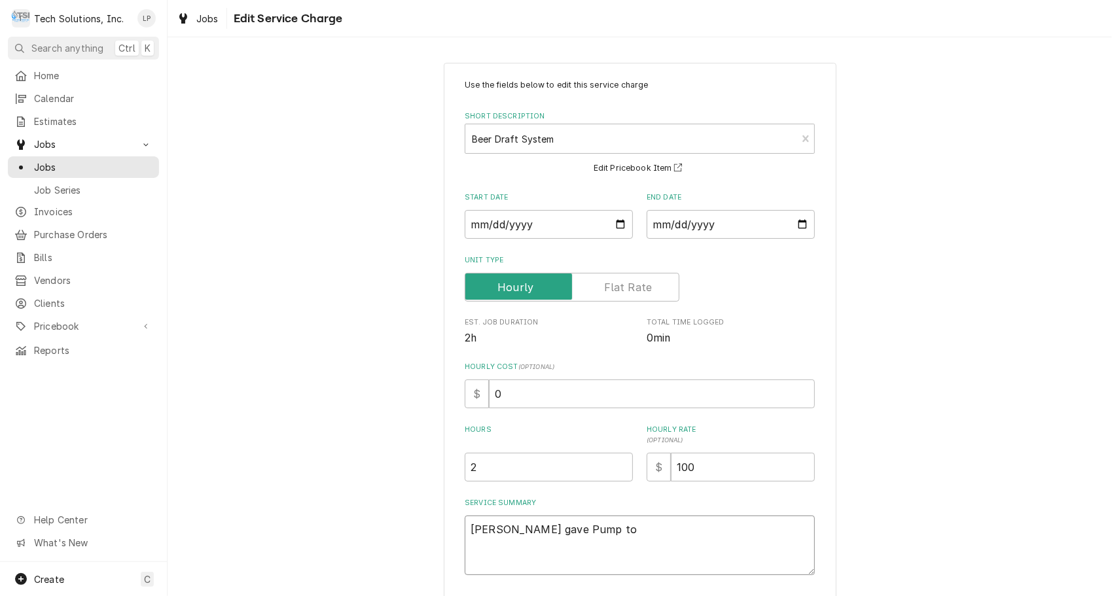
type textarea "x"
type textarea "[PERSON_NAME] gave Pump to M"
type textarea "x"
type textarea "[PERSON_NAME] gave Pump to Mi"
type textarea "x"
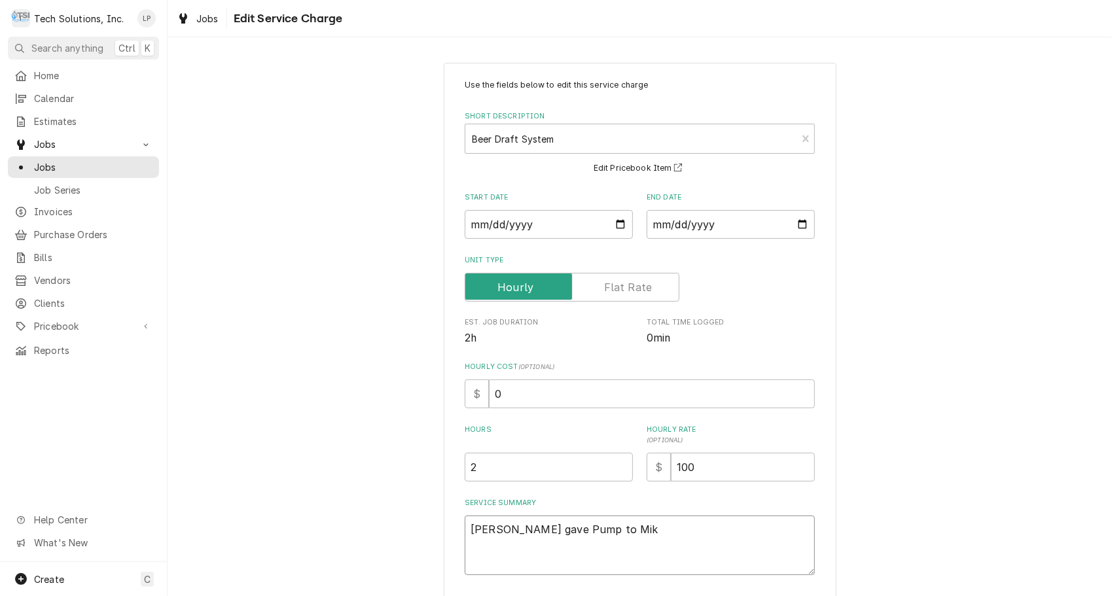
type textarea "[PERSON_NAME] gave Pump to [PERSON_NAME]"
type textarea "x"
type textarea "[PERSON_NAME] gave Pump to [PERSON_NAME]"
type textarea "x"
type textarea "[PERSON_NAME] gave Pump to [PERSON_NAME]"
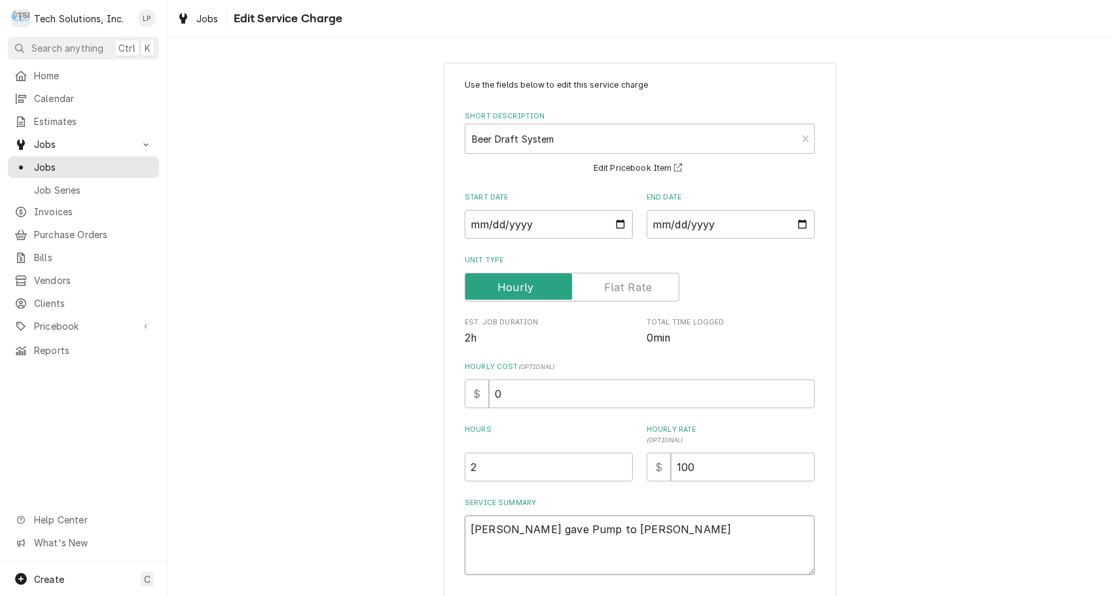
type textarea "x"
type textarea "[PERSON_NAME] gave Pump to [PERSON_NAME] at"
type textarea "x"
type textarea "[PERSON_NAME] gave Pump to [PERSON_NAME] at"
type textarea "x"
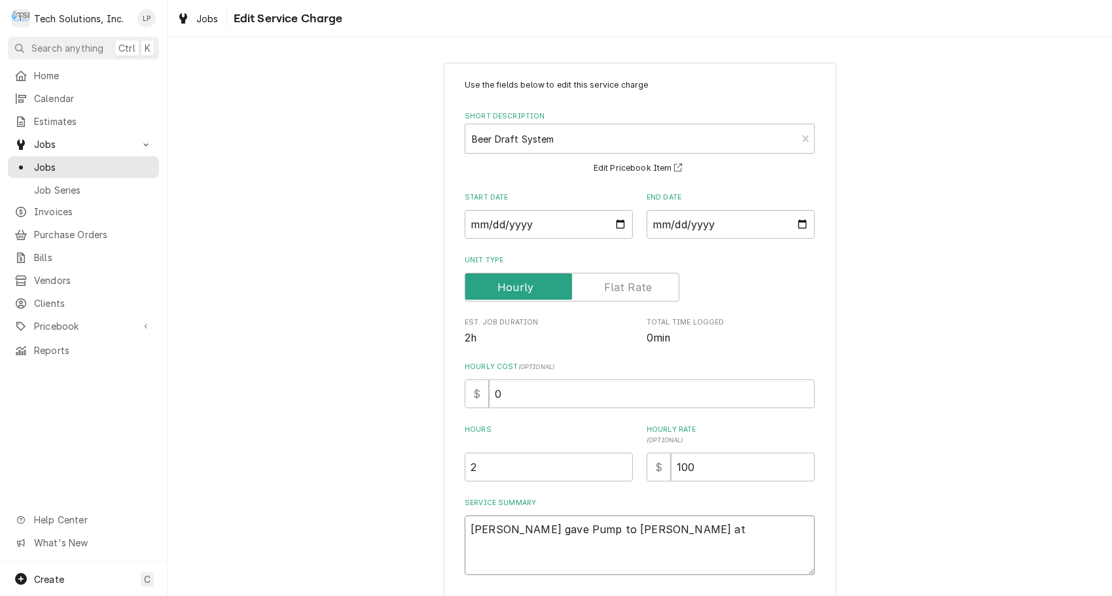
type textarea "[PERSON_NAME] gave Pump to [PERSON_NAME] at E"
type textarea "x"
type textarea "[PERSON_NAME] gave Pump to [PERSON_NAME] at El"
type textarea "x"
type textarea "[PERSON_NAME] gave Pump to [PERSON_NAME] at [PERSON_NAME]"
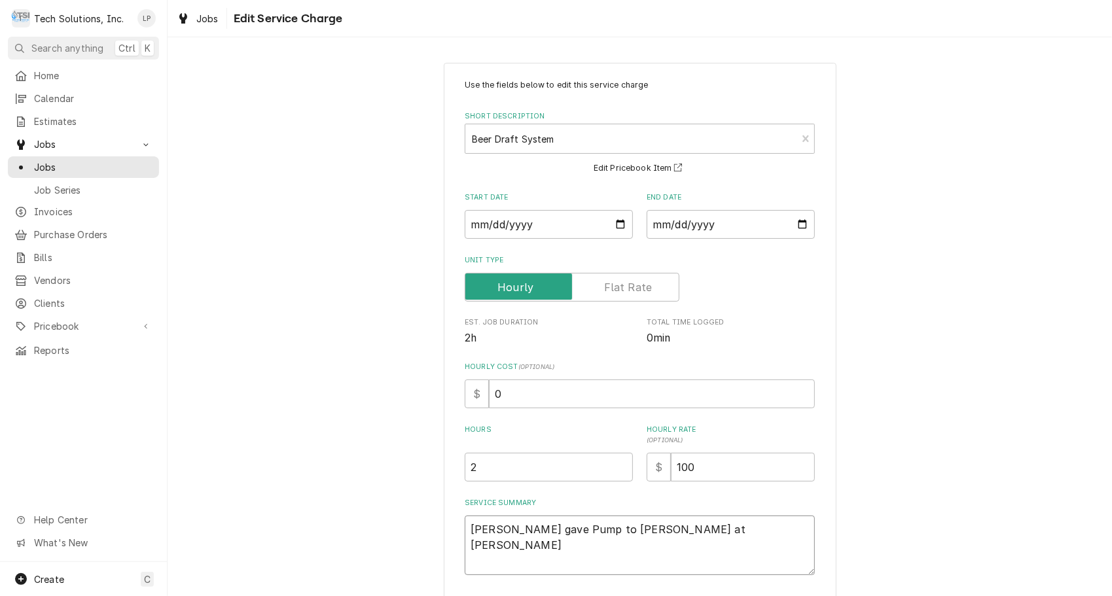
type textarea "x"
type textarea "[PERSON_NAME] gave Pump to [PERSON_NAME] at Elit"
type textarea "x"
type textarea "[PERSON_NAME] gave Pump to [PERSON_NAME] at Elite"
type textarea "x"
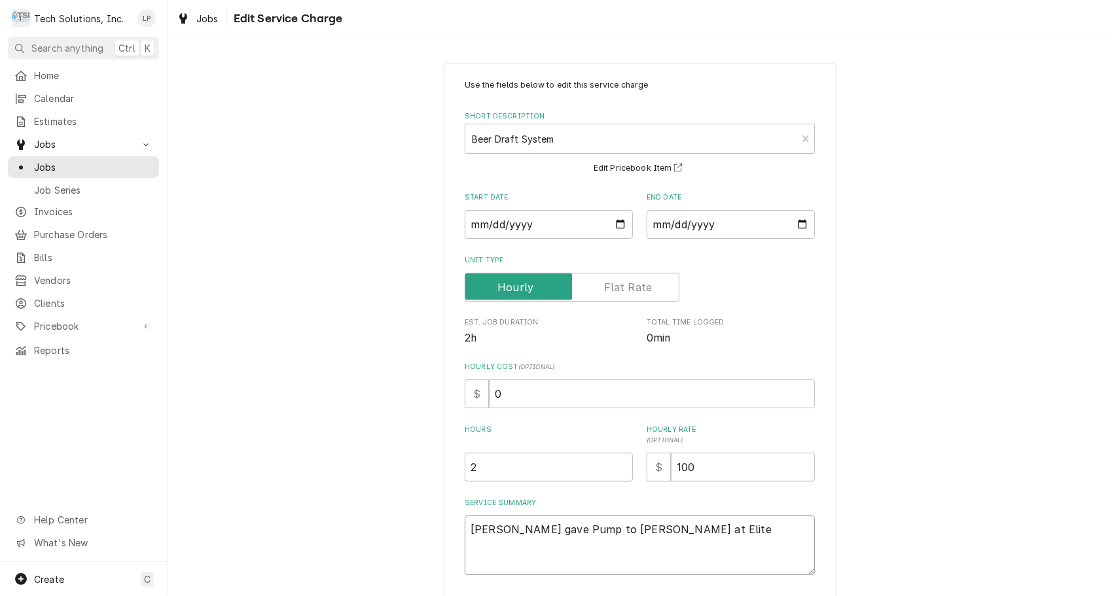
type textarea "[PERSON_NAME] gave Pump to [PERSON_NAME] at Elite"
type textarea "x"
type textarea "[PERSON_NAME] gave Pump to [PERSON_NAME] at Elite o"
type textarea "x"
type textarea "[PERSON_NAME] gave Pump to [PERSON_NAME] at Elite on"
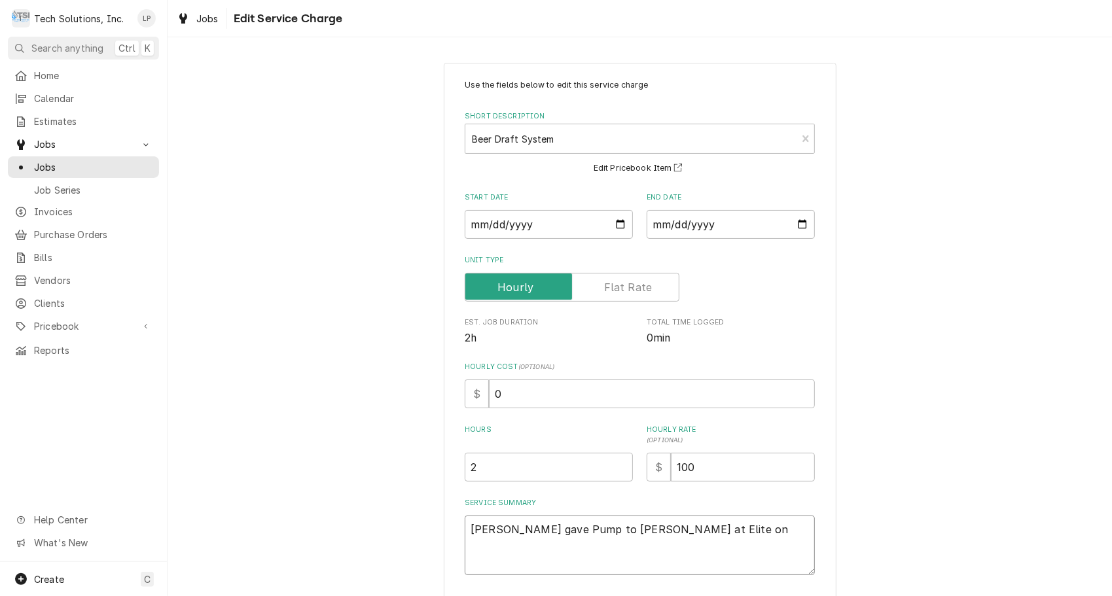
type textarea "x"
type textarea "[PERSON_NAME] gave Pump to [PERSON_NAME] at Elite on"
type textarea "x"
type textarea "[PERSON_NAME] gave Pump to [PERSON_NAME] at Elite on 1"
type textarea "x"
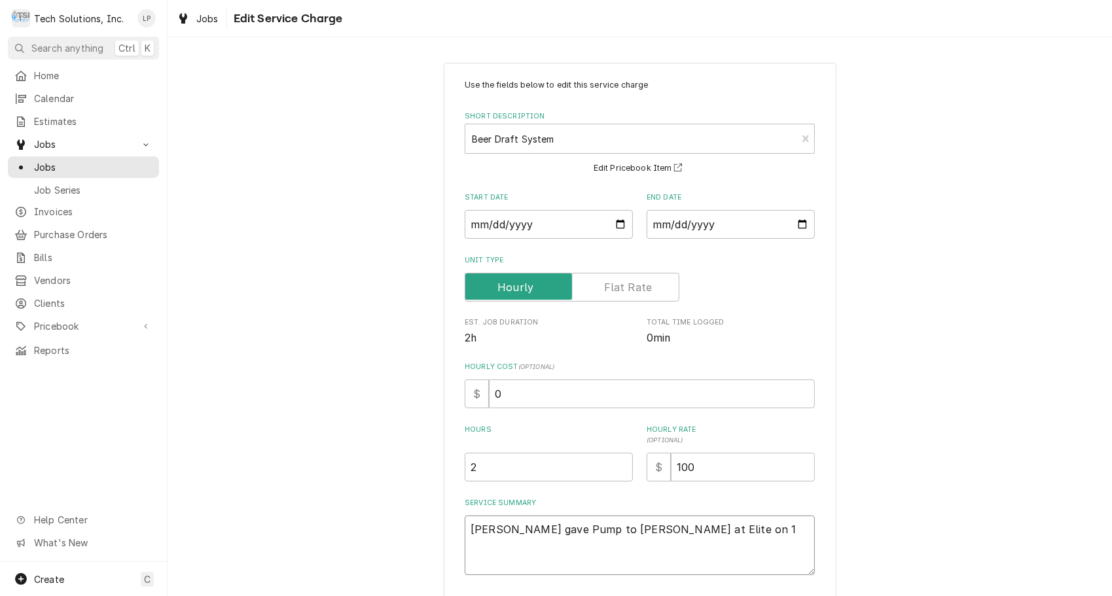
type textarea "[PERSON_NAME] gave Pump to [PERSON_NAME] at Elite on 10"
type textarea "x"
type textarea "[PERSON_NAME] gave Pump to [PERSON_NAME] at Elite on 10/"
type textarea "x"
type textarea "[PERSON_NAME] gave Pump to [PERSON_NAME] at Elite on 10/1"
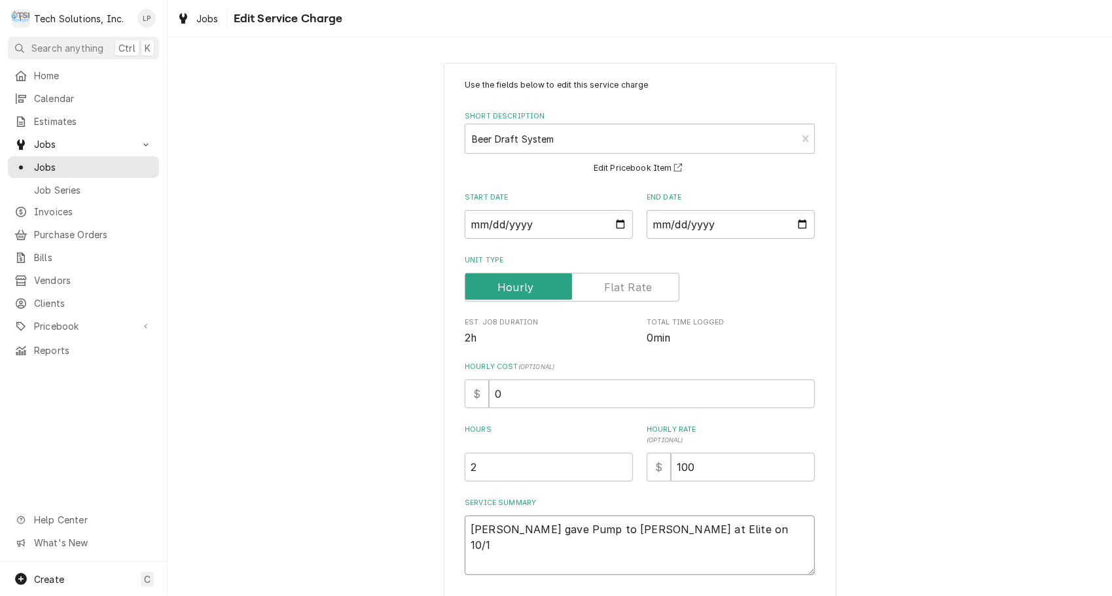
type textarea "x"
type textarea "[PERSON_NAME] gave Pump to [PERSON_NAME] at Elite on 10/1/"
type textarea "x"
type textarea "[PERSON_NAME] gave Pump to [PERSON_NAME] at Elite on 10/1/2"
type textarea "x"
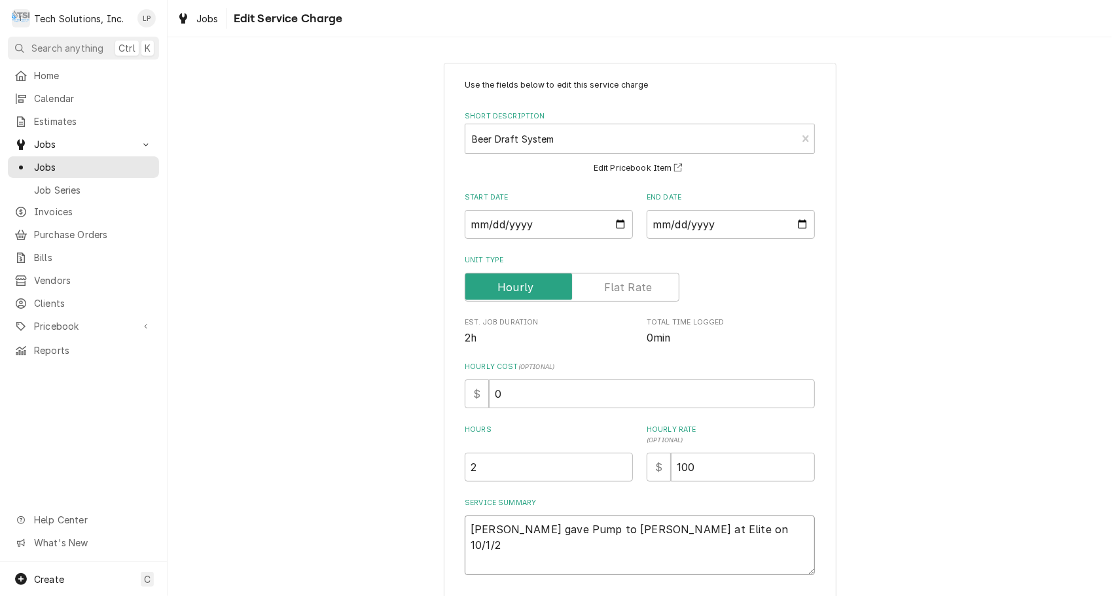
type textarea "[PERSON_NAME] gave Pump to [PERSON_NAME] at Elite on [DATE]"
type textarea "x"
type textarea "[PERSON_NAME] gave Pump to [PERSON_NAME] at Elite on [DATE]"
type textarea "x"
type textarea "[PERSON_NAME] gave Pump to [PERSON_NAME] at Elite on [DATE] f"
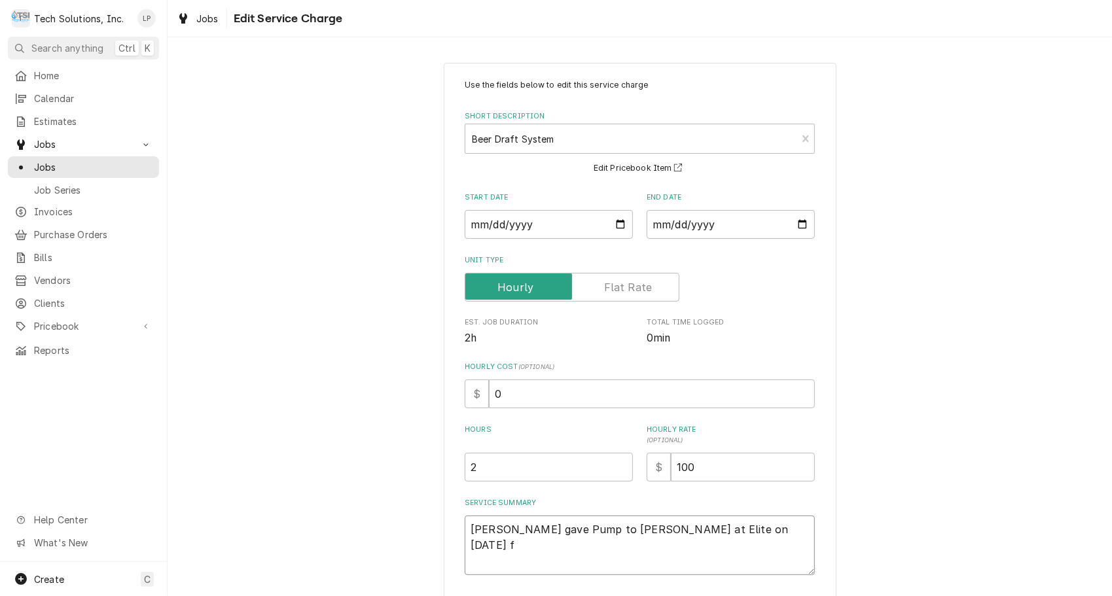
type textarea "x"
type textarea "[PERSON_NAME] gave Pump to [PERSON_NAME] at Elite on [DATE] fo"
type textarea "x"
type textarea "[PERSON_NAME] gave Pump to [PERSON_NAME] at Elite on [DATE] for"
click at [550, 533] on textarea "[PERSON_NAME] gave Pump to [PERSON_NAME] at Elite on [DATE] for" at bounding box center [640, 546] width 350 height 60
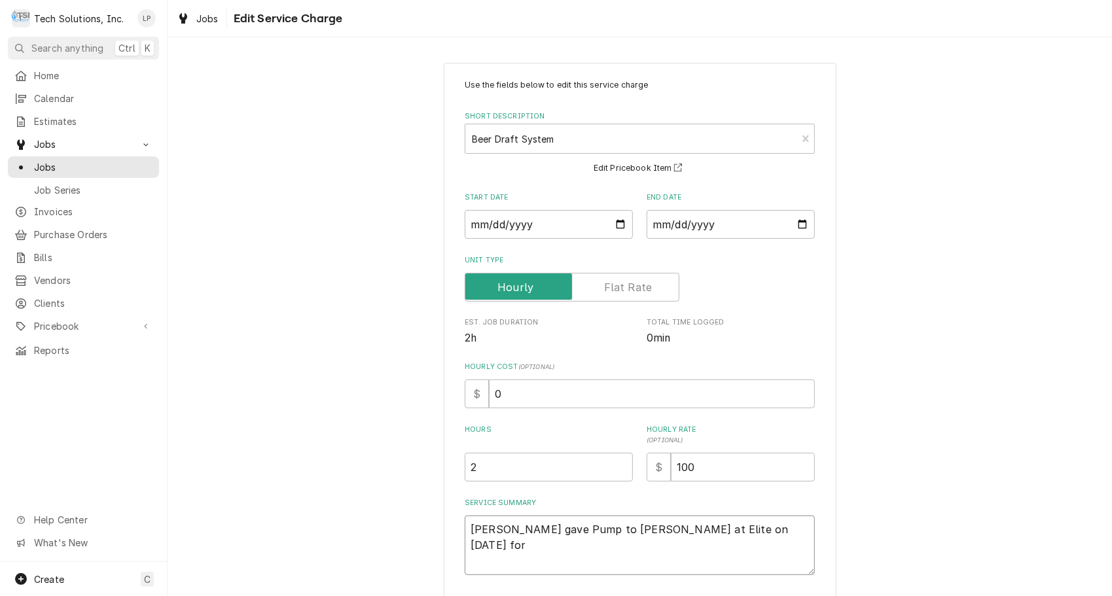
click at [517, 533] on textarea "[PERSON_NAME] gave Pump to [PERSON_NAME] at Elite on [DATE] for" at bounding box center [640, 546] width 350 height 60
type textarea "x"
type textarea "[PERSON_NAME] gave PPump to [PERSON_NAME] at Elite on [DATE] for"
type textarea "x"
type textarea "[PERSON_NAME] gave PoPump to [PERSON_NAME] at Elite on [DATE] for"
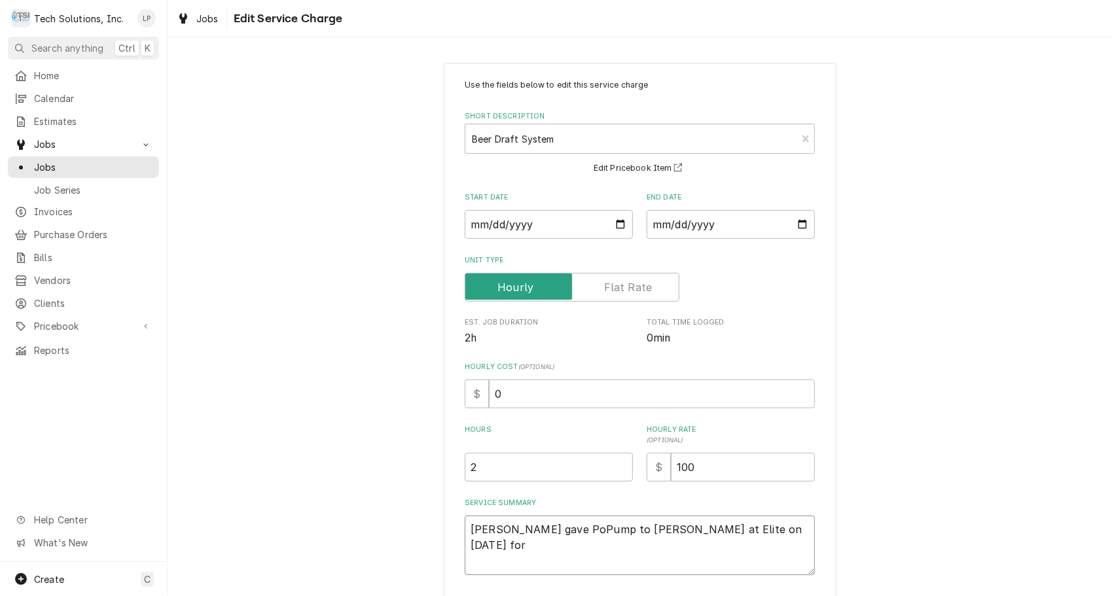
type textarea "x"
type textarea "[PERSON_NAME] gave PosPump to [PERSON_NAME] at Elite on [DATE] for"
type textarea "x"
type textarea "[PERSON_NAME] gave [PERSON_NAME] to [PERSON_NAME] at Elite on [DATE] for"
type textarea "x"
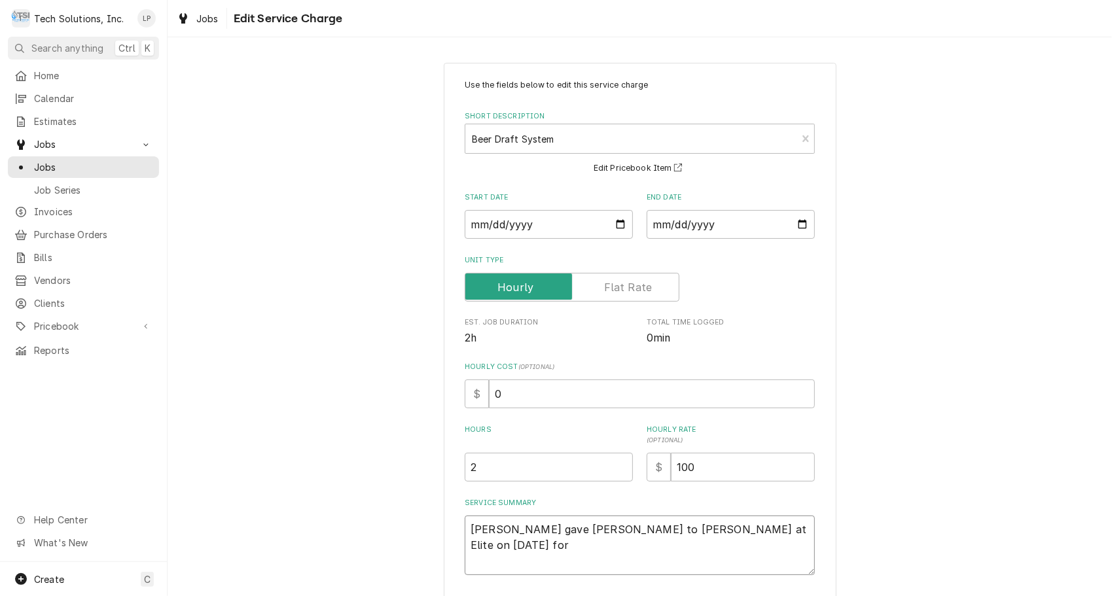
type textarea "[PERSON_NAME] gave PositPump to [PERSON_NAME] at Elite on [DATE] for"
type textarea "x"
type textarea "[PERSON_NAME] gave PositiPump to [PERSON_NAME] at Elite on [DATE] for"
type textarea "x"
type textarea "[PERSON_NAME] gave PositivPump to [PERSON_NAME] at Elite on [DATE] for"
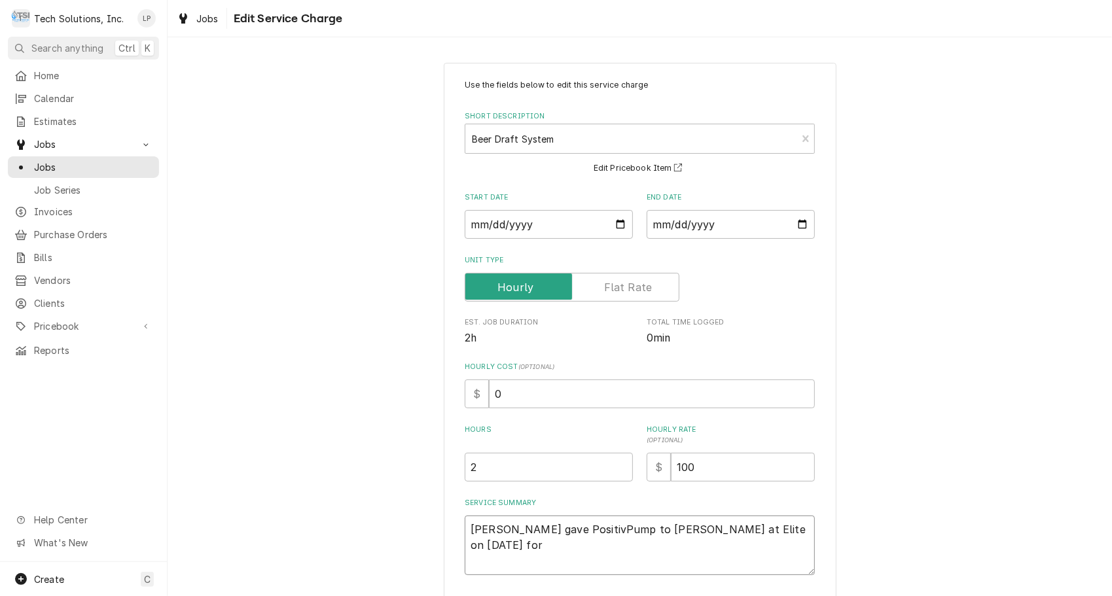
type textarea "x"
type textarea "[PERSON_NAME] gave PositivePump to [PERSON_NAME] at Elite on [DATE] for"
type textarea "x"
type textarea "[PERSON_NAME] gave Positive Pump to [PERSON_NAME] at Elite on [DATE] for"
type textarea "x"
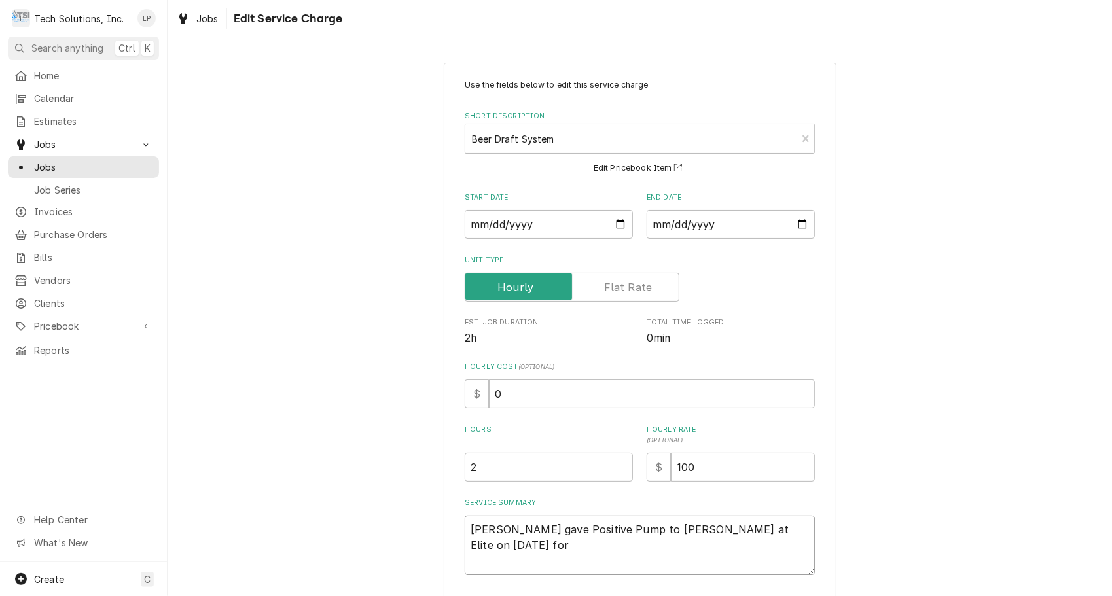
type textarea "[PERSON_NAME] gave Positive DPump to [PERSON_NAME] at Elite on [DATE] for"
type textarea "x"
type textarea "[PERSON_NAME] gave Positive DiPump to [PERSON_NAME] at Elite on [DATE] for"
type textarea "x"
type textarea "[PERSON_NAME] gave Positive DisPump to [PERSON_NAME] at Elite on [DATE] for"
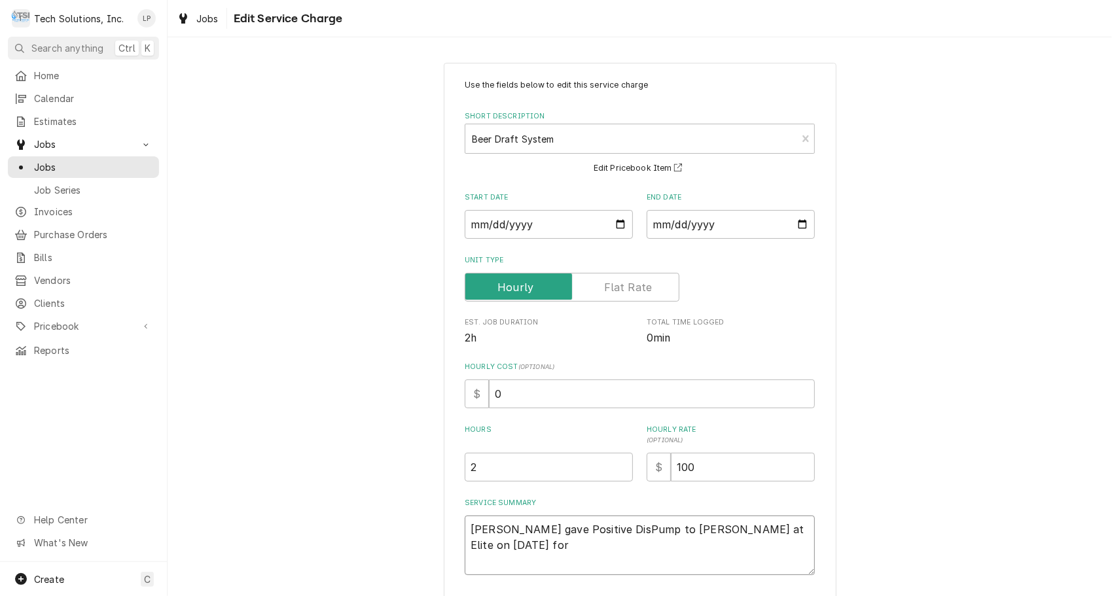
type textarea "x"
type textarea "[PERSON_NAME] gave Positive DispPump to [PERSON_NAME] at Elite on [DATE] for"
type textarea "x"
type textarea "[PERSON_NAME] gave Positive Disp;Pump to [PERSON_NAME] at Elite on [DATE] for"
type textarea "x"
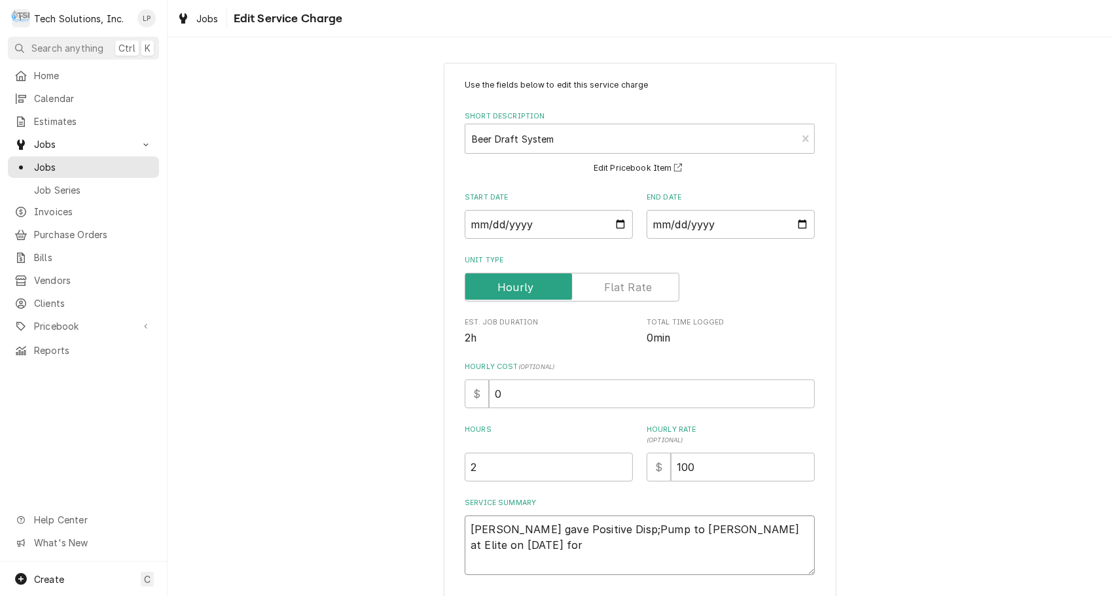
type textarea "[PERSON_NAME] gave Positive DispPump to [PERSON_NAME] at Elite on [DATE] for"
type textarea "x"
type textarea "[PERSON_NAME] gave Positive DisplPump to [PERSON_NAME] at Elite on [DATE] for"
type textarea "x"
type textarea "[PERSON_NAME] gave Positive DisplaPump to [PERSON_NAME] at Elite on [DATE] for"
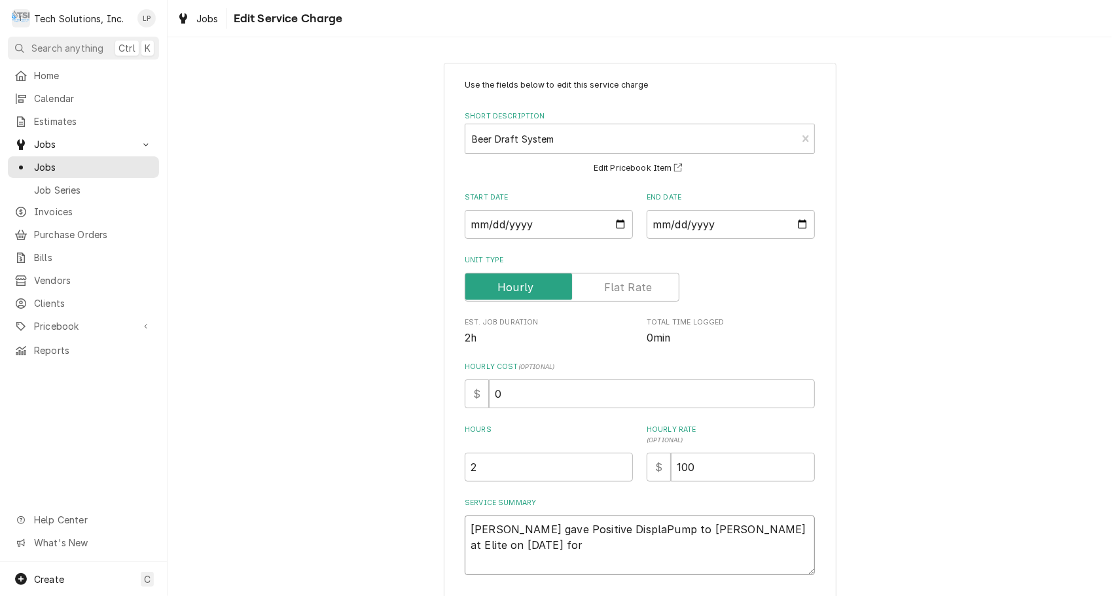
type textarea "x"
type textarea "[PERSON_NAME] gave Positive DisplacPump to [PERSON_NAME] at Elite on [DATE] for"
type textarea "x"
type textarea "[PERSON_NAME] gave Positive DisplacePump to [PERSON_NAME] at Elite on [DATE] for"
type textarea "x"
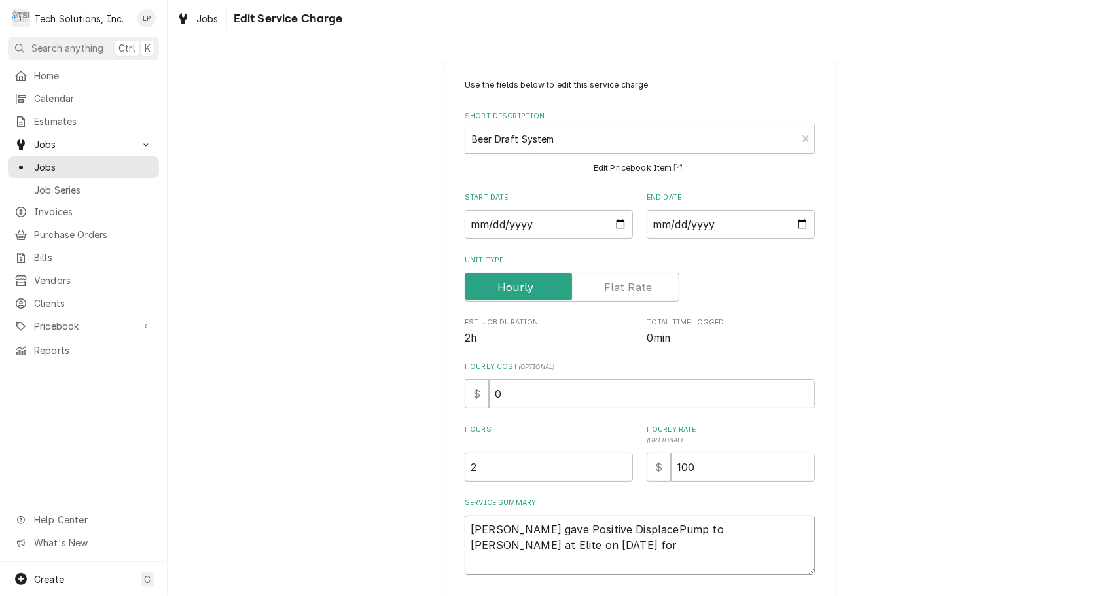
type textarea "[PERSON_NAME] gave Positive DisplacemPump to [PERSON_NAME] at Elite on [DATE] f…"
type textarea "x"
type textarea "[PERSON_NAME] gave Positive DisplacemtPump to [PERSON_NAME] at Elite on [DATE] …"
type textarea "x"
type textarea "[PERSON_NAME] gave Positive DisplacemtnPump to [PERSON_NAME] at Elite on [DATE]…"
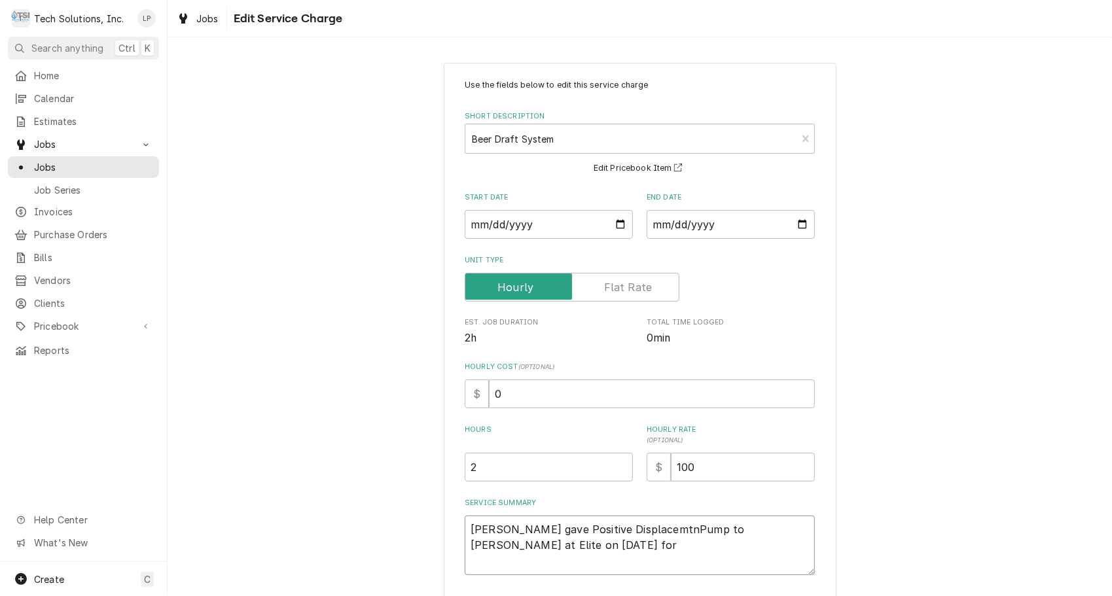
type textarea "x"
type textarea "[PERSON_NAME] gave Positive DisplacemtPump to [PERSON_NAME] at Elite on [DATE] …"
type textarea "x"
type textarea "[PERSON_NAME] gave Positive DisplacemPump to [PERSON_NAME] at Elite on [DATE] f…"
type textarea "x"
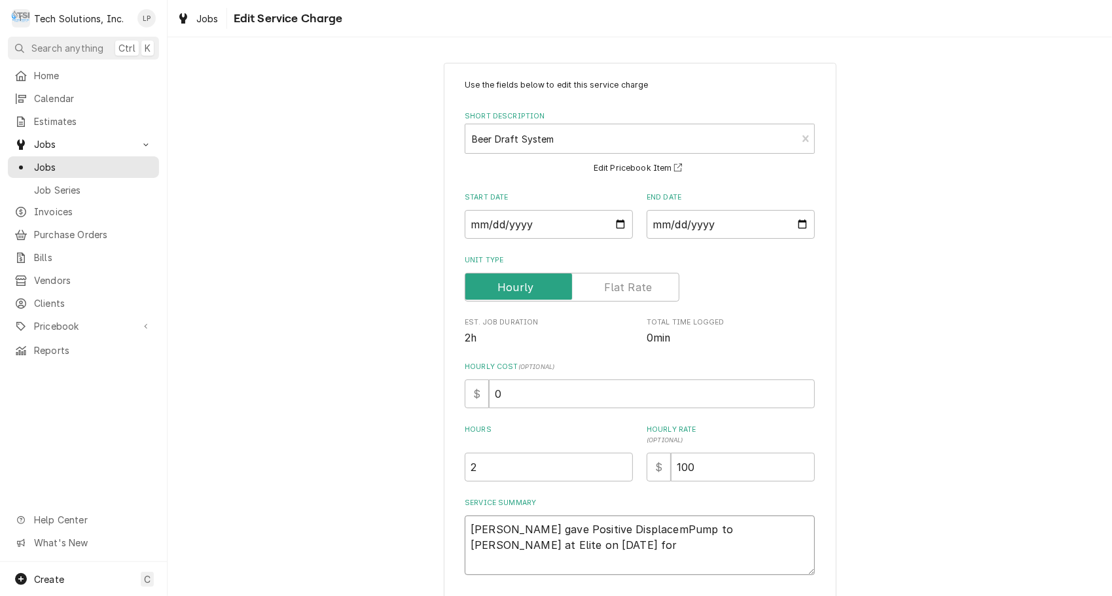
type textarea "[PERSON_NAME] gave Positive DisplacemePump to [PERSON_NAME] at Elite on [DATE] …"
type textarea "x"
type textarea "[PERSON_NAME] gave Positive DisplacemenPump to [PERSON_NAME] at Elite on [DATE]…"
type textarea "x"
type textarea "[PERSON_NAME] gave Positive DisplacementPump to [PERSON_NAME] at Elite on [DATE…"
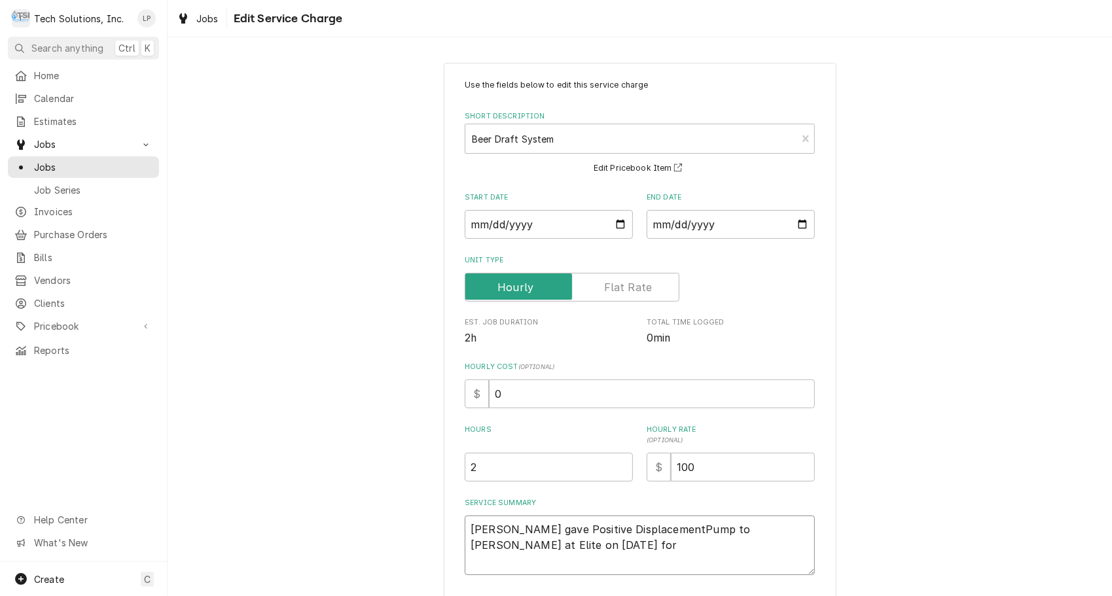
type textarea "x"
type textarea "[PERSON_NAME] gave Positive Displacement Pump to [PERSON_NAME] at Elite on [DAT…"
click at [484, 545] on textarea "[PERSON_NAME] gave Positive Displacement Pump to [PERSON_NAME] at Elite on [DAT…" at bounding box center [640, 546] width 350 height 60
type textarea "x"
type textarea "[PERSON_NAME] gave Positive Displacement Pump to [PERSON_NAME] at Elite on [DAT…"
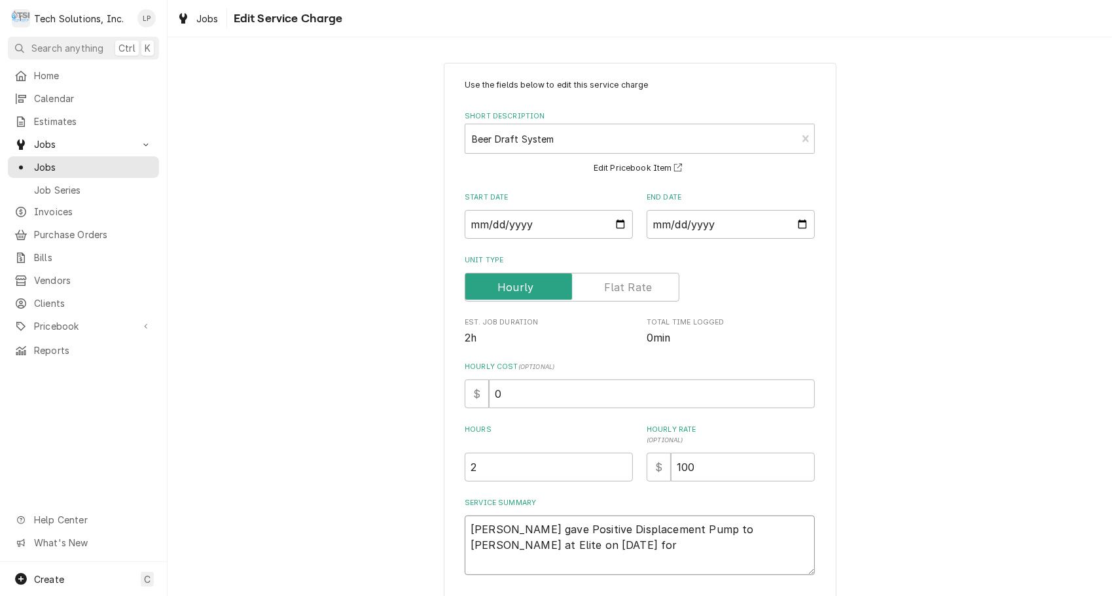
type textarea "x"
type textarea "[PERSON_NAME] gave Positive Displacement Pump to [PERSON_NAME] at Elite on [DAT…"
type textarea "x"
type textarea "[PERSON_NAME] gave Positive Displacement Pump to [PERSON_NAME] at Elite on [DAT…"
type textarea "x"
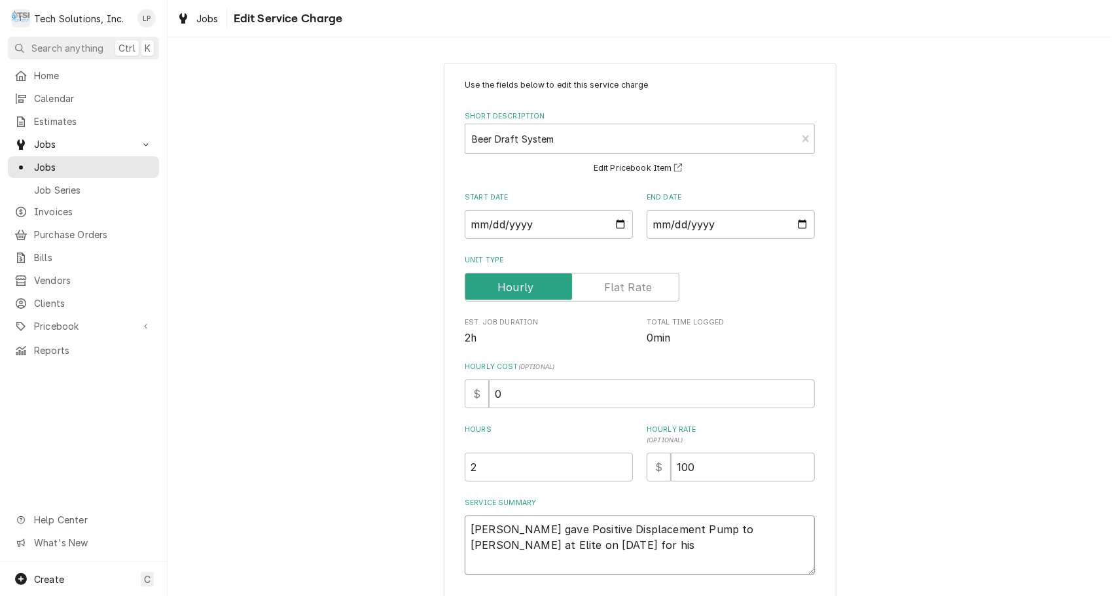
type textarea "[PERSON_NAME] gave Positive Displacement Pump to [PERSON_NAME] at Elite on [DAT…"
type textarea "x"
type textarea "[PERSON_NAME] gave Positive Displacement Pump to [PERSON_NAME] at Elite on [DAT…"
type textarea "x"
type textarea "[PERSON_NAME] gave Positive Displacement Pump to [PERSON_NAME] at Elite on [DAT…"
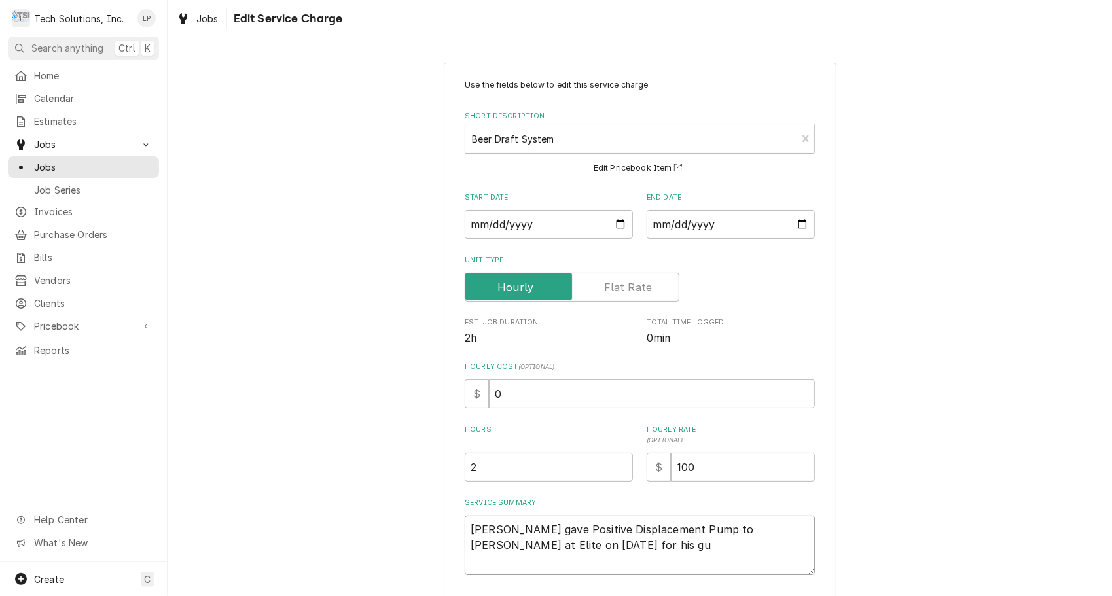
type textarea "x"
type textarea "[PERSON_NAME] gave Positive Displacement Pump to [PERSON_NAME] at Elite on [DAT…"
type textarea "x"
type textarea "[PERSON_NAME] gave Positive Displacement Pump to [PERSON_NAME] at Elite on [DAT…"
type textarea "x"
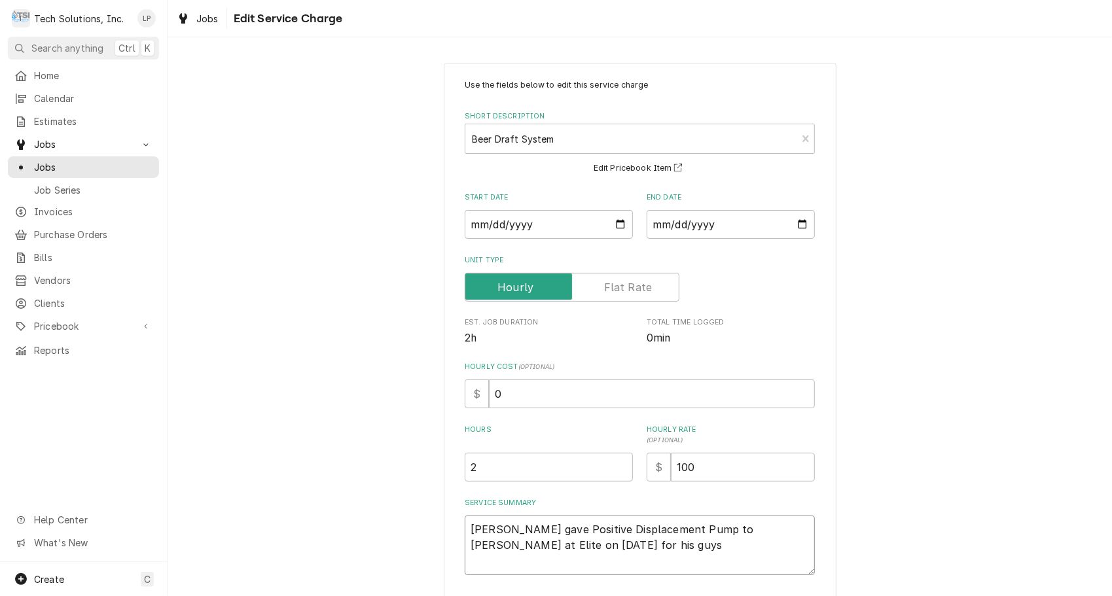
type textarea "[PERSON_NAME] gave Positive Displacement Pump to [PERSON_NAME] at Elite on [DAT…"
type textarea "x"
type textarea "[PERSON_NAME] gave Positive Displacement Pump to [PERSON_NAME] at Elite on [DAT…"
type textarea "x"
type textarea "[PERSON_NAME] gave Positive Displacement Pump to [PERSON_NAME] at Elite on [DAT…"
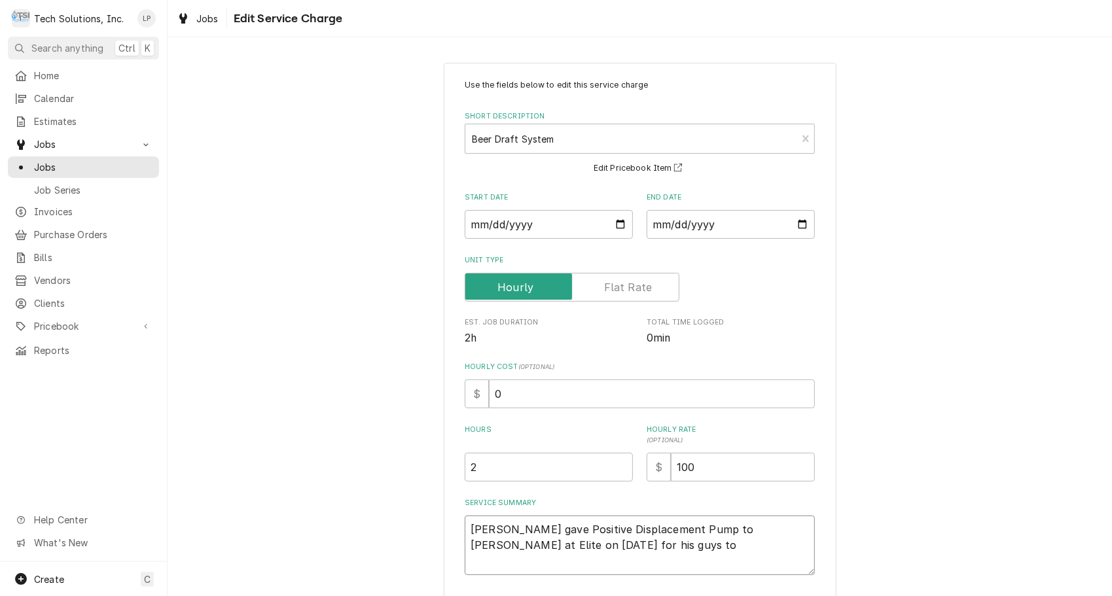
type textarea "x"
type textarea "[PERSON_NAME] gave Positive Displacement Pump to [PERSON_NAME] at Elite on [DAT…"
type textarea "x"
type textarea "[PERSON_NAME] gave Positive Displacement Pump to [PERSON_NAME] at Elite on [DAT…"
type textarea "x"
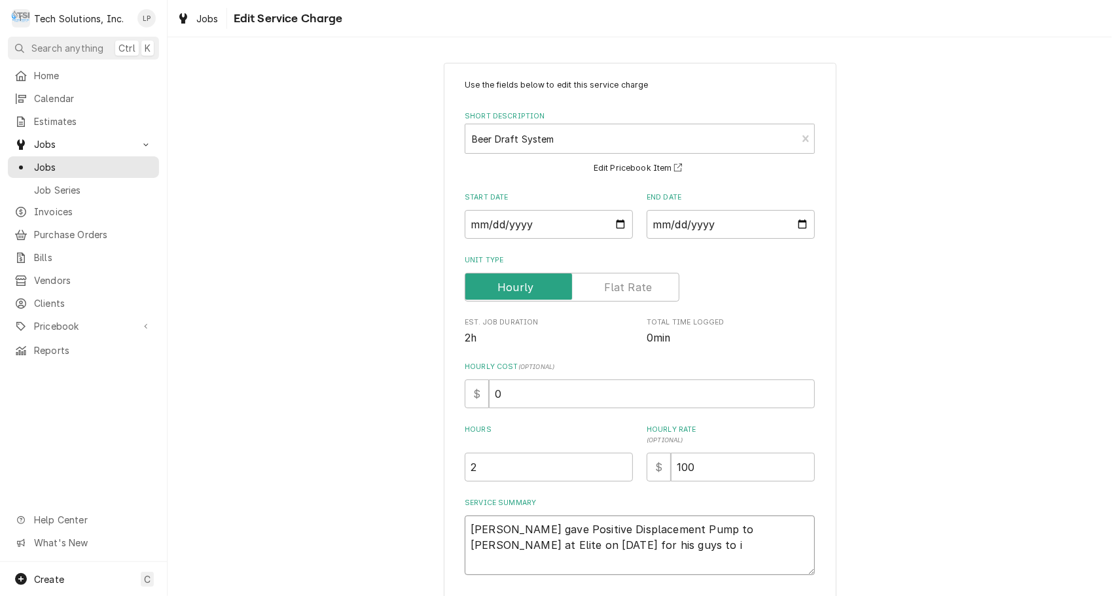
type textarea "[PERSON_NAME] gave Positive Displacement Pump to [PERSON_NAME] at Elite on [DAT…"
type textarea "x"
type textarea "[PERSON_NAME] gave Positive Displacement Pump to [PERSON_NAME] at Elite on [DAT…"
type textarea "x"
type textarea "[PERSON_NAME] gave Positive Displacement Pump to [PERSON_NAME] at Elite on [DAT…"
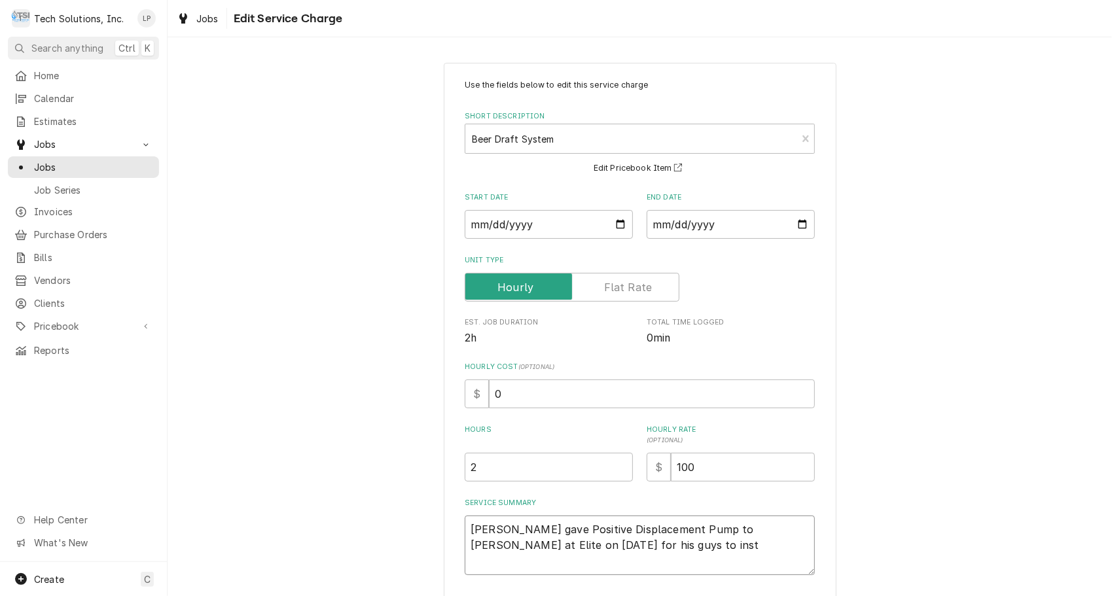
type textarea "x"
type textarea "[PERSON_NAME] gave Positive Displacement Pump to [PERSON_NAME] at Elite on [DAT…"
type textarea "x"
type textarea "[PERSON_NAME] gave Positive Displacement Pump to [PERSON_NAME] at Elite on [DAT…"
type textarea "x"
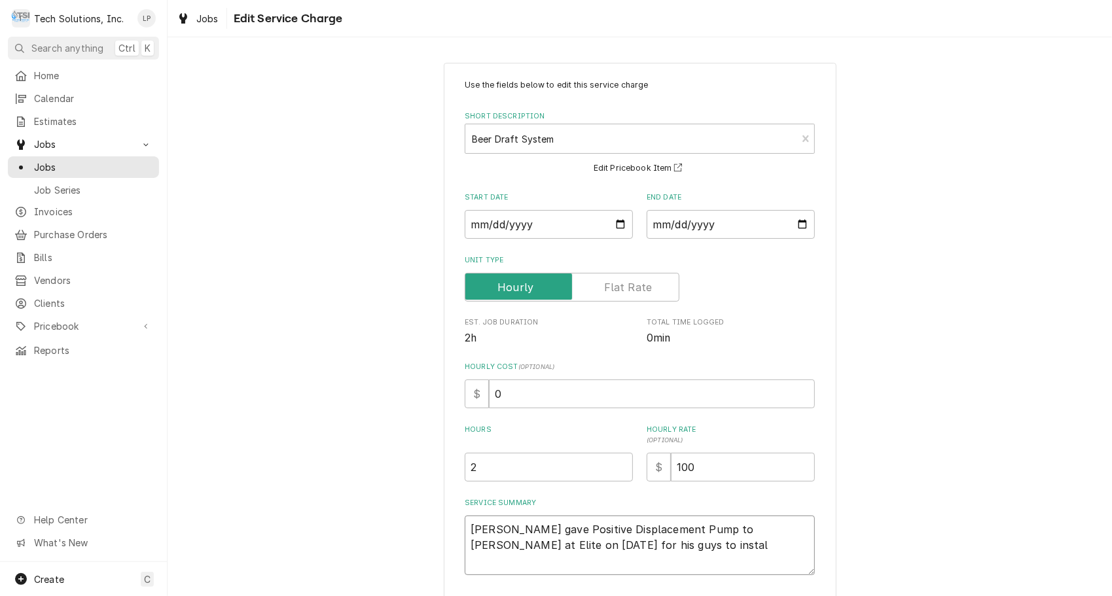
type textarea "[PERSON_NAME] gave Positive Displacement Pump to [PERSON_NAME] at Elite on [DAT…"
click at [774, 527] on textarea "[PERSON_NAME] gave Positive Displacement Pump to [PERSON_NAME] at Elite on [DAT…" at bounding box center [640, 546] width 350 height 60
type textarea "x"
type textarea "[PERSON_NAME] gave Positive Displacement Pump to [PERSON_NAME] at Elite on 10//…"
type textarea "x"
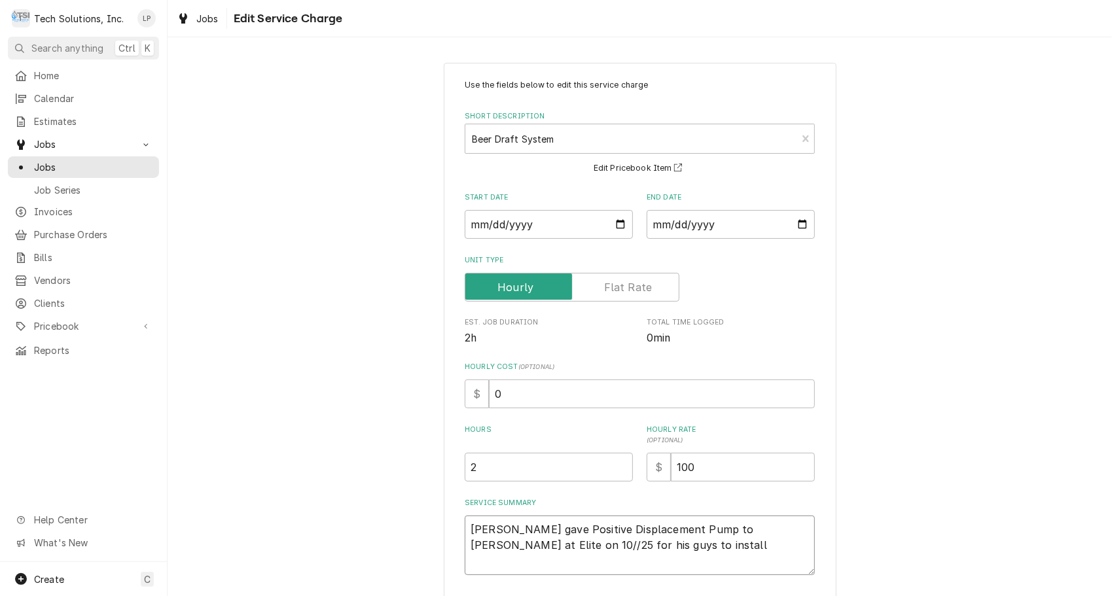
type textarea "[PERSON_NAME] gave Positive Displacement Pump to [PERSON_NAME] at Elite on [DAT…"
click at [572, 546] on textarea "[PERSON_NAME] gave Positive Displacement Pump to [PERSON_NAME] at Elite on [DAT…" at bounding box center [640, 546] width 350 height 60
type textarea "x"
type textarea "[PERSON_NAME] gave Positive Displacement Pump to [PERSON_NAME] at Elite on [DAT…"
type textarea "x"
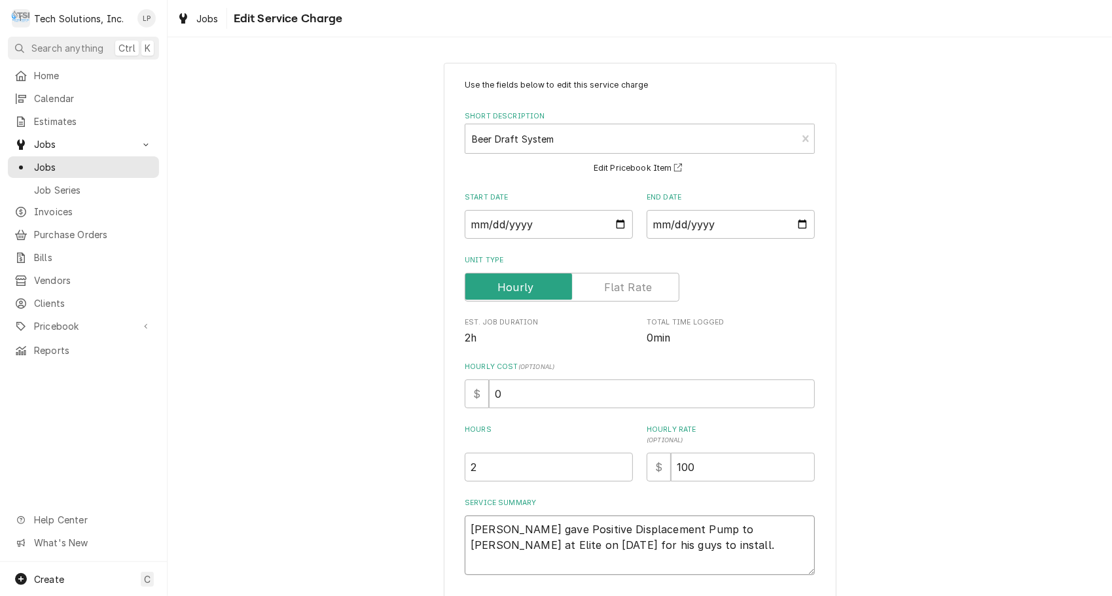
type textarea "[PERSON_NAME] gave Positive Displacement Pump to [PERSON_NAME] at Elite on [DAT…"
type textarea "x"
type textarea "[PERSON_NAME] gave Positive Displacement Pump to [PERSON_NAME] at Elite on [DAT…"
type textarea "x"
type textarea "[PERSON_NAME] gave Positive Displacement Pump to [PERSON_NAME] at Elite on [DAT…"
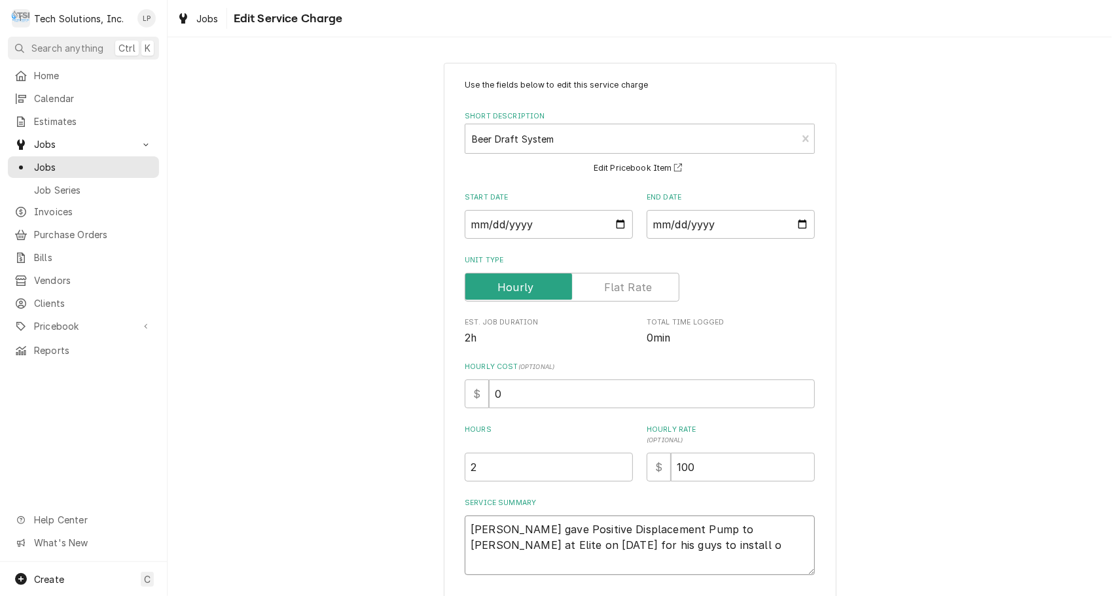
type textarea "x"
type textarea "[PERSON_NAME] gave Positive Displacement Pump to [PERSON_NAME] at Elite on [DAT…"
type textarea "x"
type textarea "[PERSON_NAME] gave Positive Displacement Pump to [PERSON_NAME] at Elite on [DAT…"
type textarea "x"
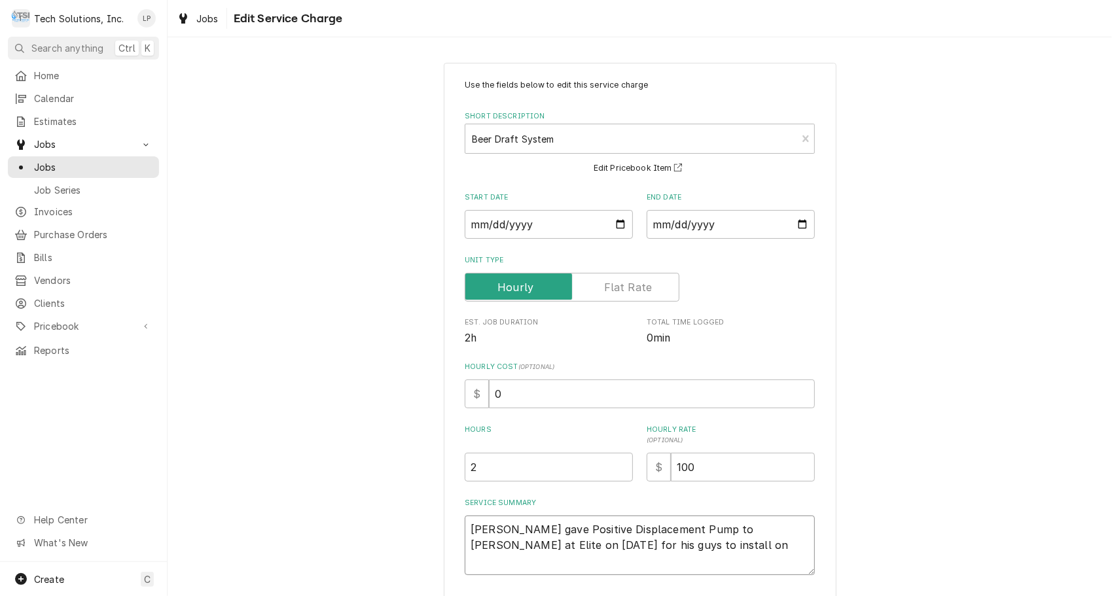
type textarea "[PERSON_NAME] gave Positive Displacement Pump to [PERSON_NAME] at Elite on [DAT…"
click at [632, 529] on textarea "[PERSON_NAME] gave Positive Displacement Pump to [PERSON_NAME] at Elite on [DAT…" at bounding box center [640, 546] width 350 height 60
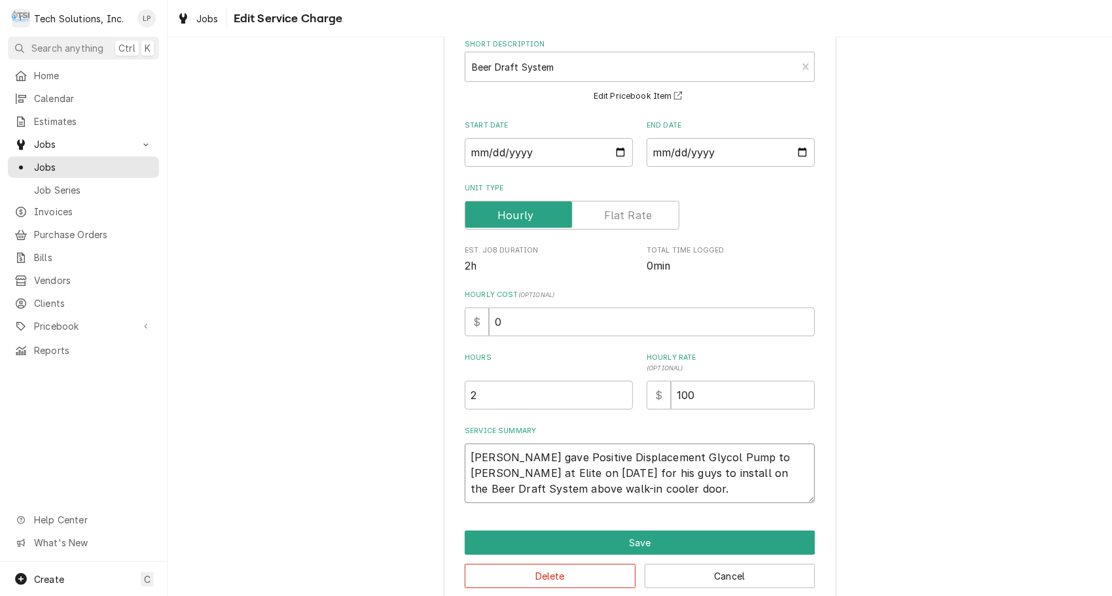
scroll to position [82, 0]
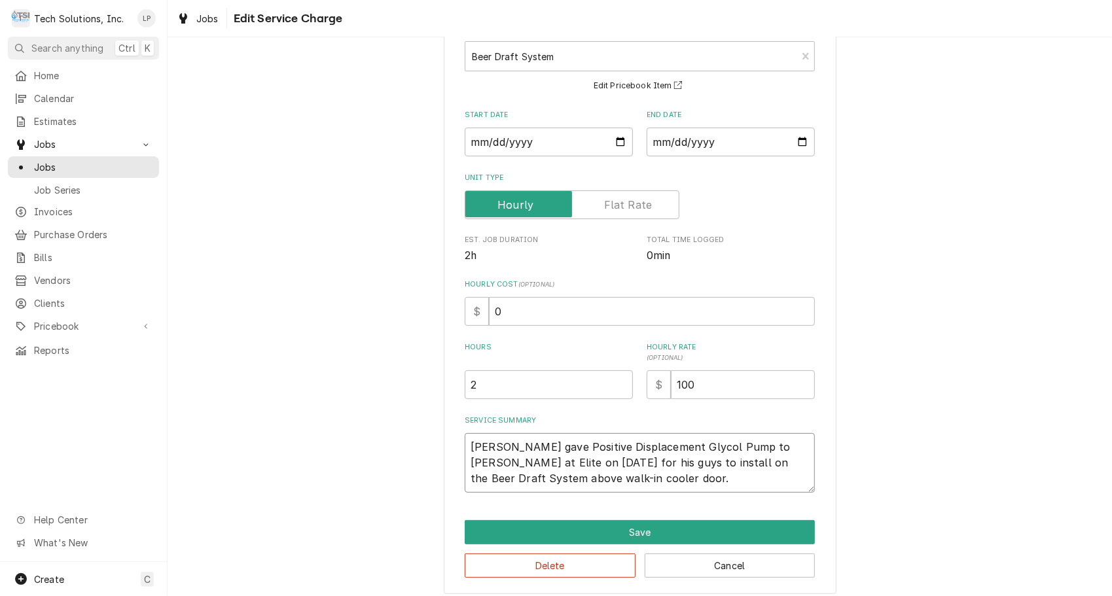
click at [613, 480] on textarea "[PERSON_NAME] gave Positive Displacement Glycol Pump to [PERSON_NAME] at Elite …" at bounding box center [640, 463] width 350 height 60
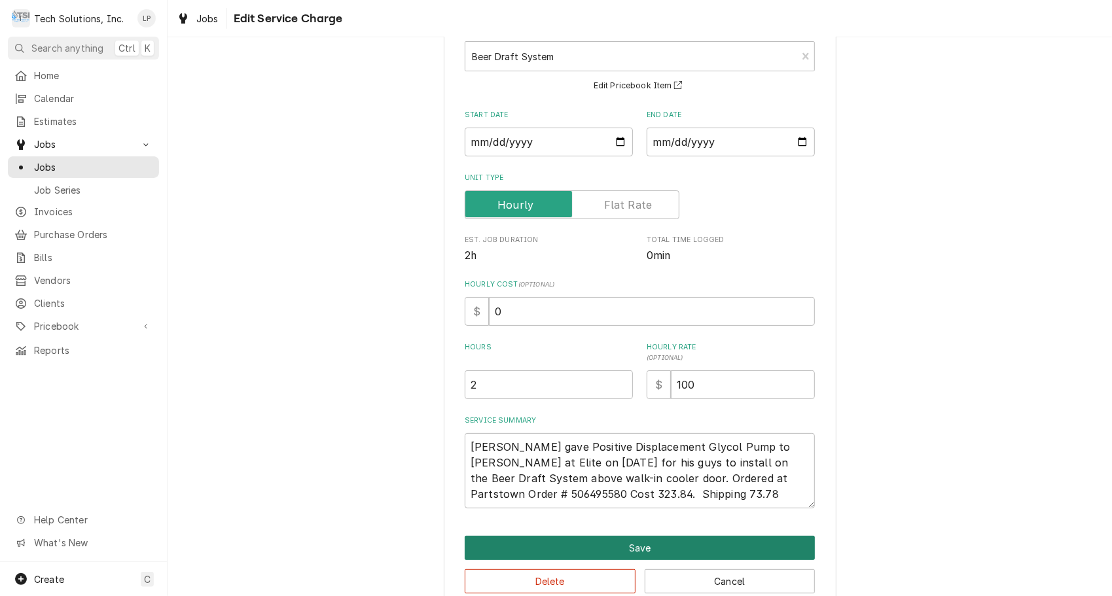
click at [629, 554] on button "Save" at bounding box center [640, 548] width 350 height 24
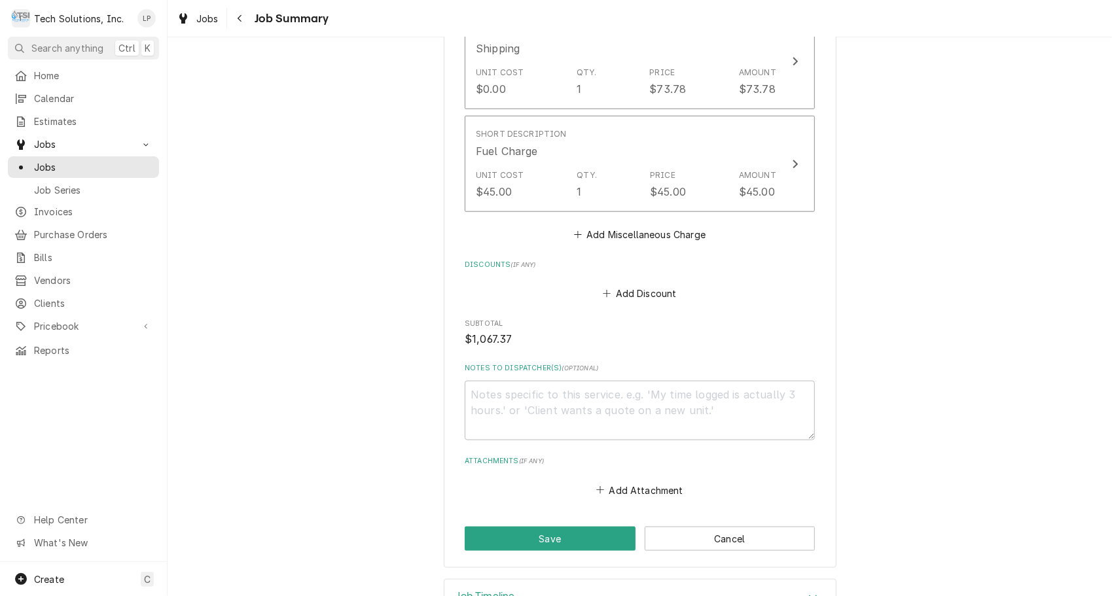
scroll to position [985, 0]
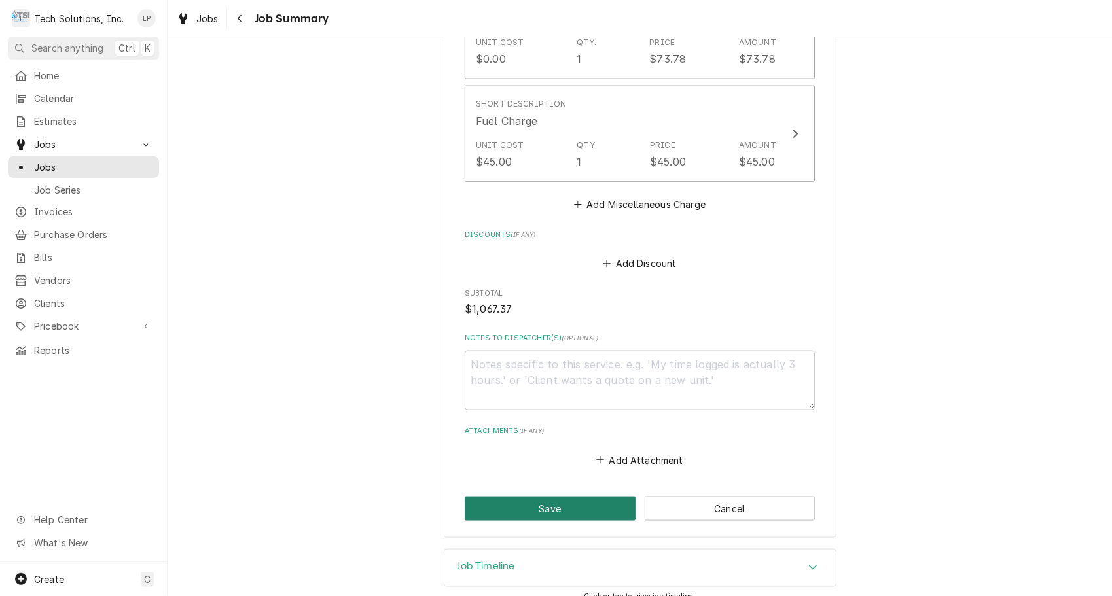
click at [567, 497] on button "Save" at bounding box center [550, 509] width 171 height 24
